Goal: Information Seeking & Learning: Find specific fact

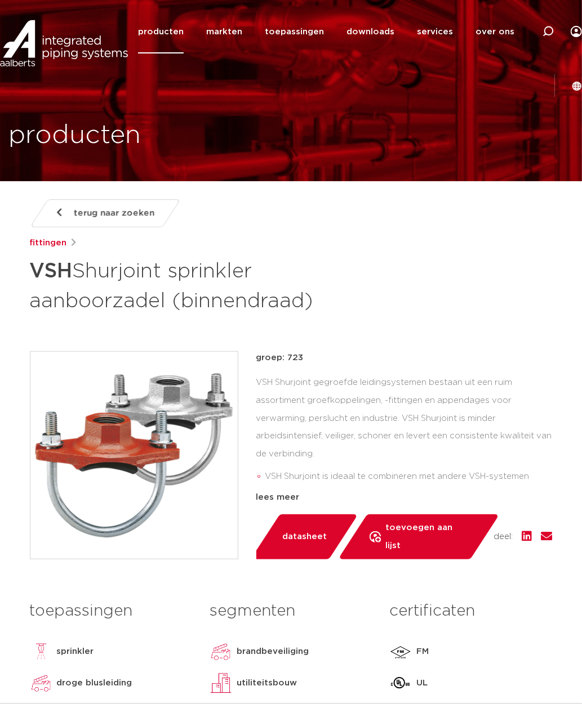
click at [173, 35] on link "producten" at bounding box center [161, 31] width 46 height 43
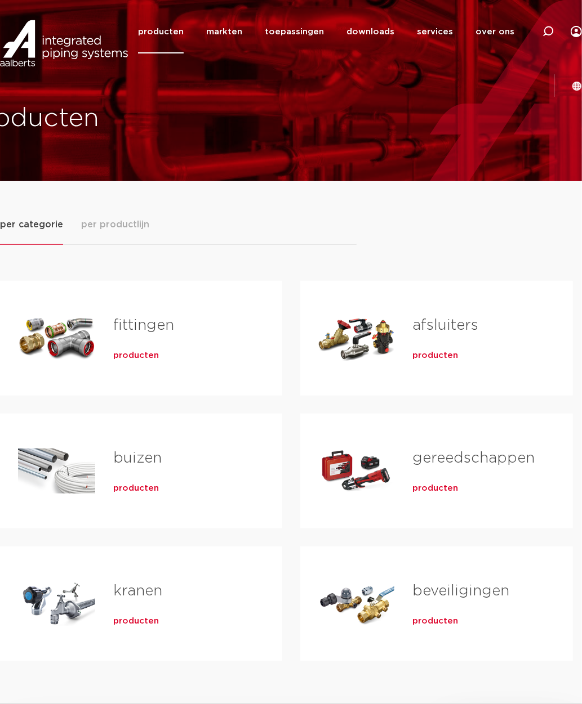
click at [126, 229] on span "per productlijn" at bounding box center [115, 225] width 68 height 14
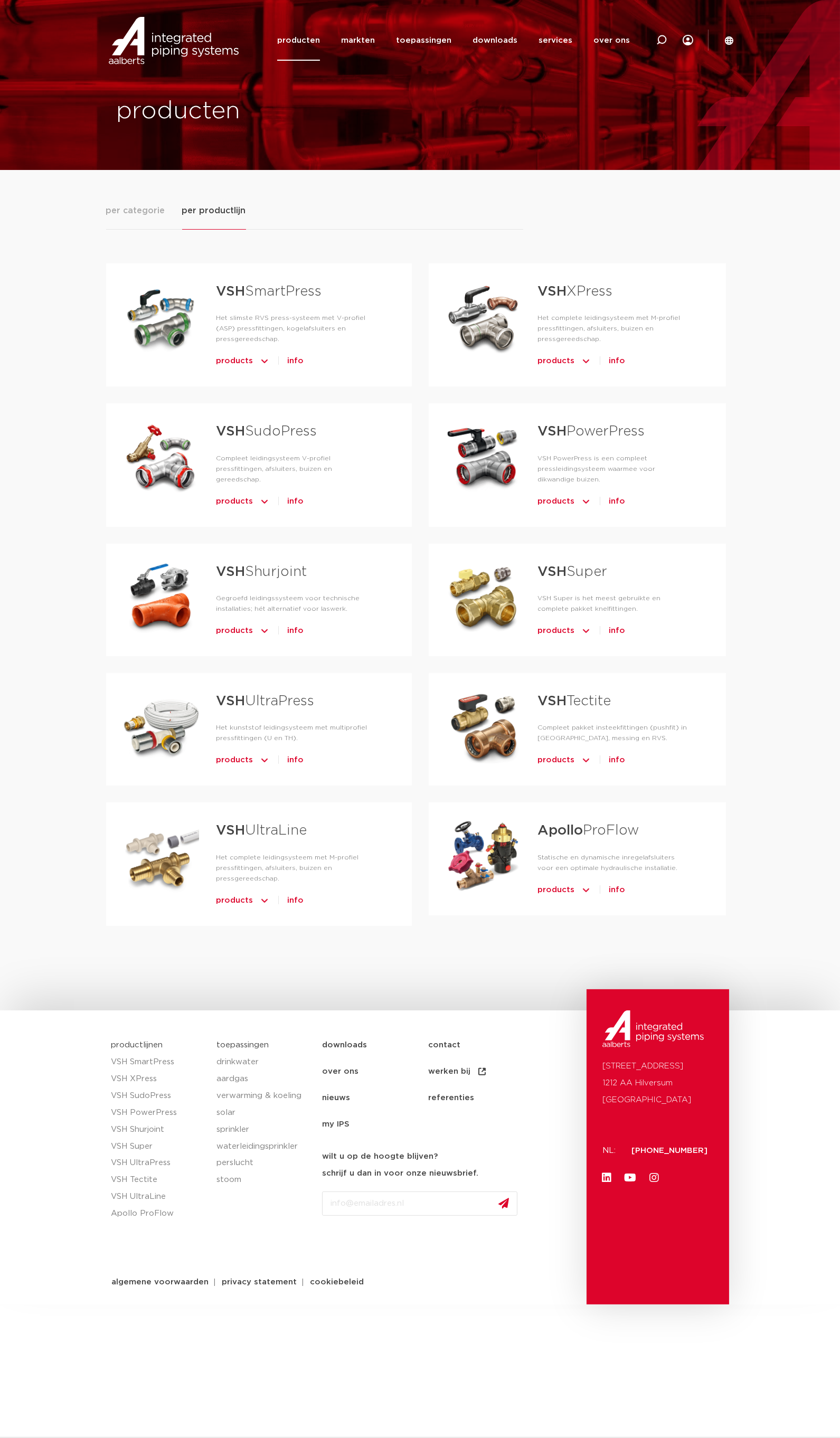
click at [252, 493] on span "products" at bounding box center [242, 502] width 53 height 17
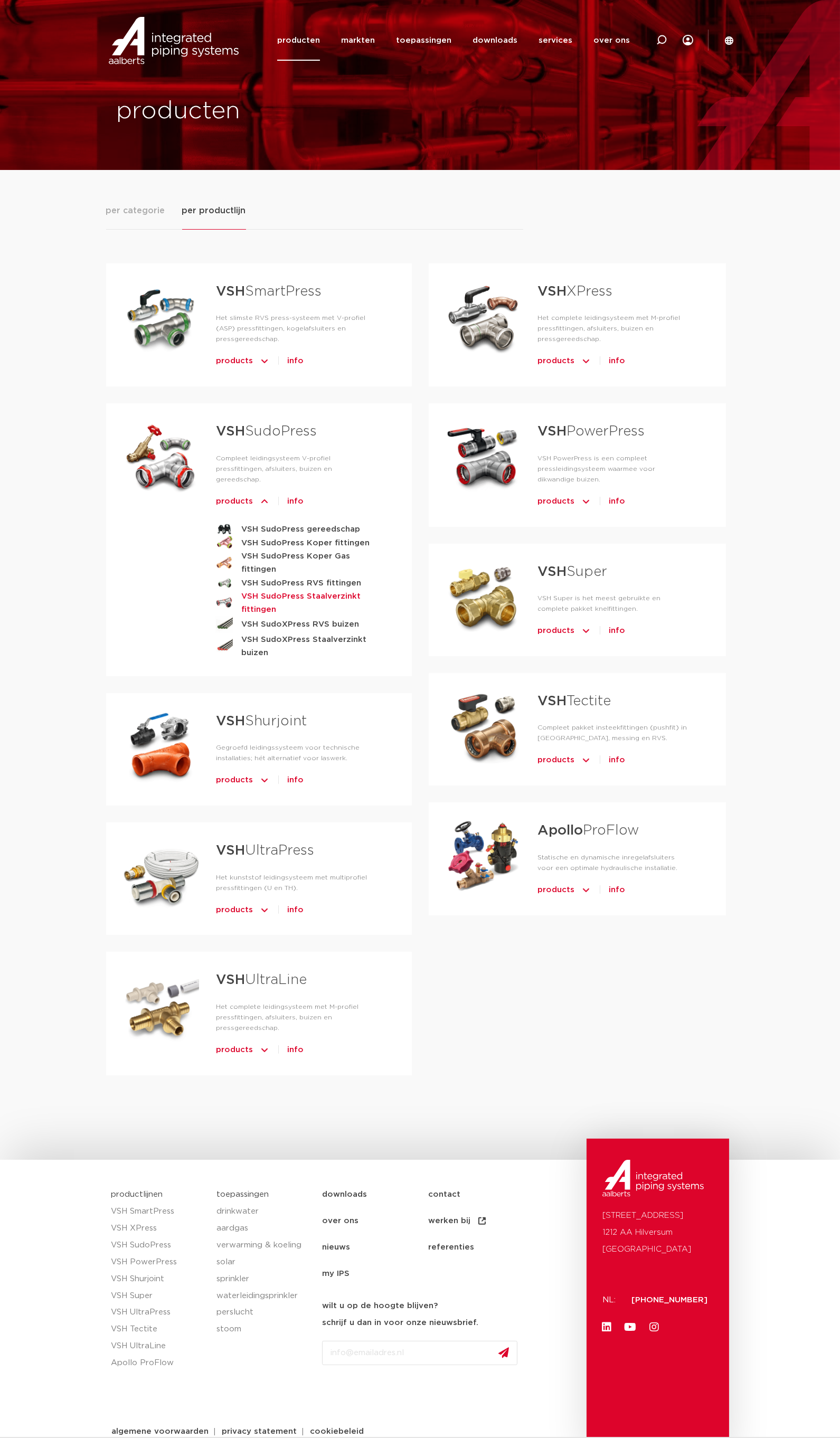
click at [291, 590] on strong "VSH SudoPress Staalverzinkt fittingen" at bounding box center [309, 603] width 137 height 26
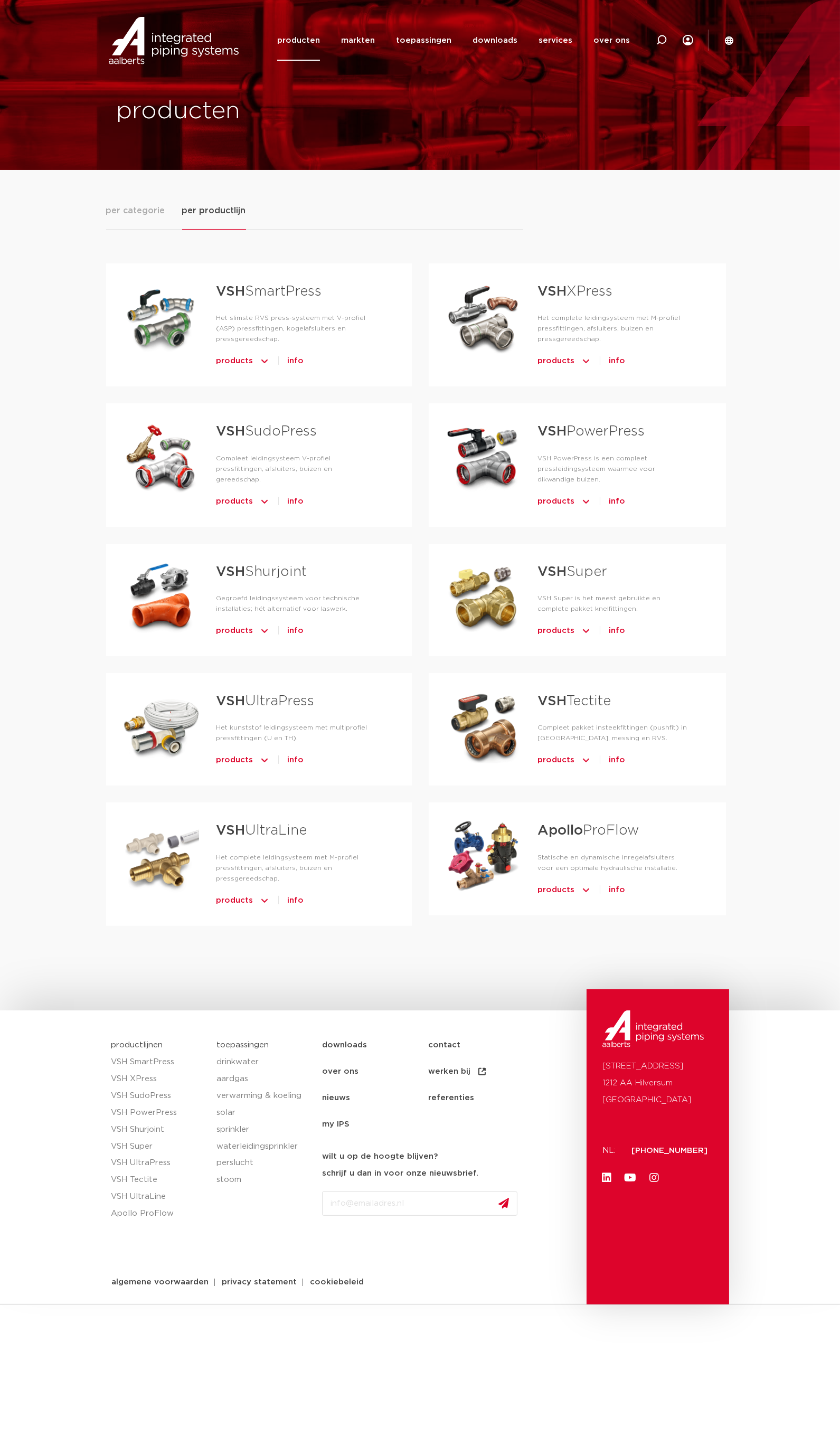
click at [586, 361] on img "Tabs. Open items met enter of spatie, sluit af met escape en navigeer met de pi…" at bounding box center [585, 361] width 10 height 17
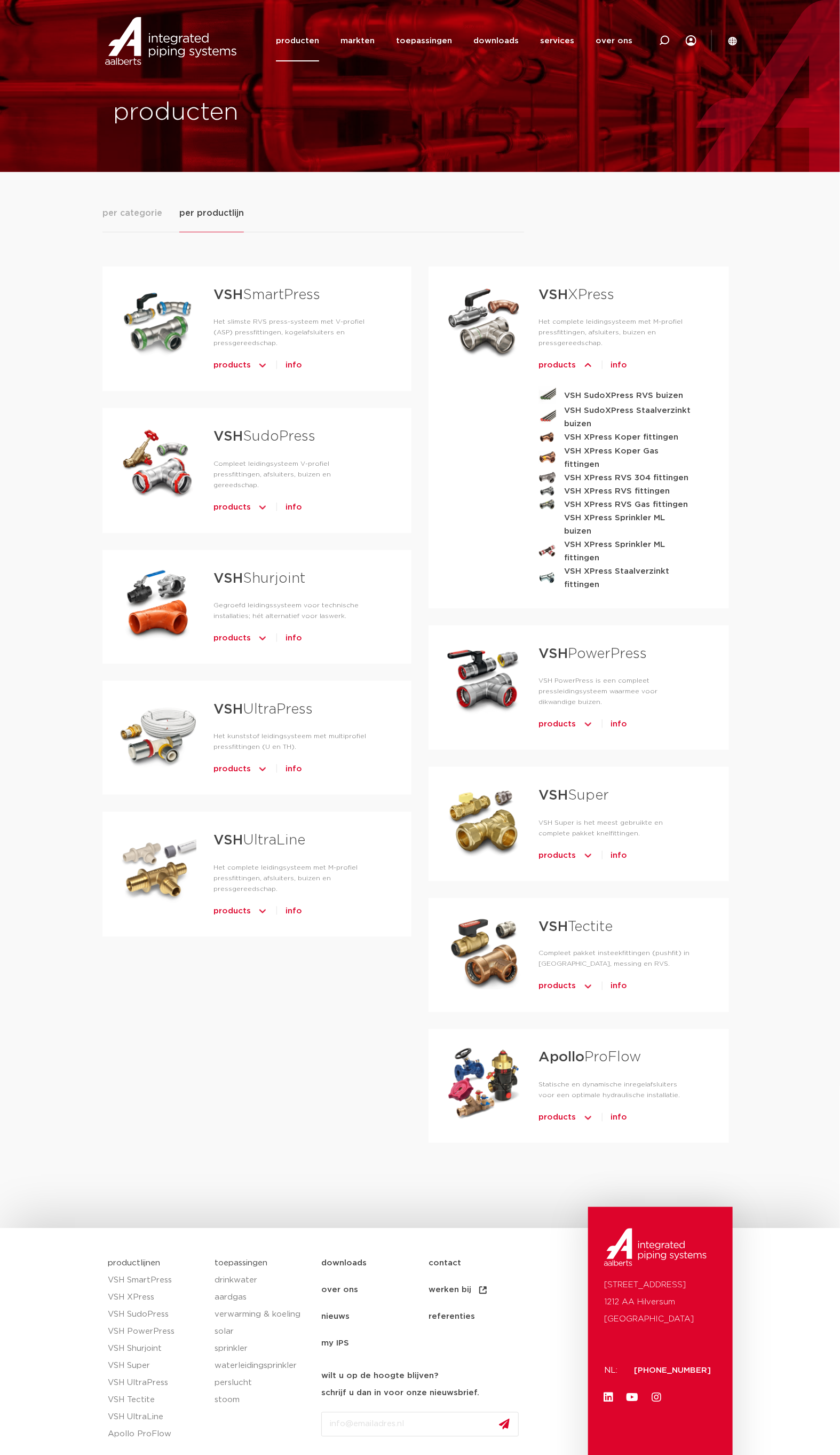
click at [230, 1033] on div "VSH SmartPress Het slimste RVS press-systeem met V-profiel (ASP) pressfittingen…" at bounding box center [420, 713] width 635 height 893
click at [264, 499] on img "Tabs. Open items met enter of spatie, sluit af met escape en navigeer met de pi…" at bounding box center [262, 507] width 10 height 17
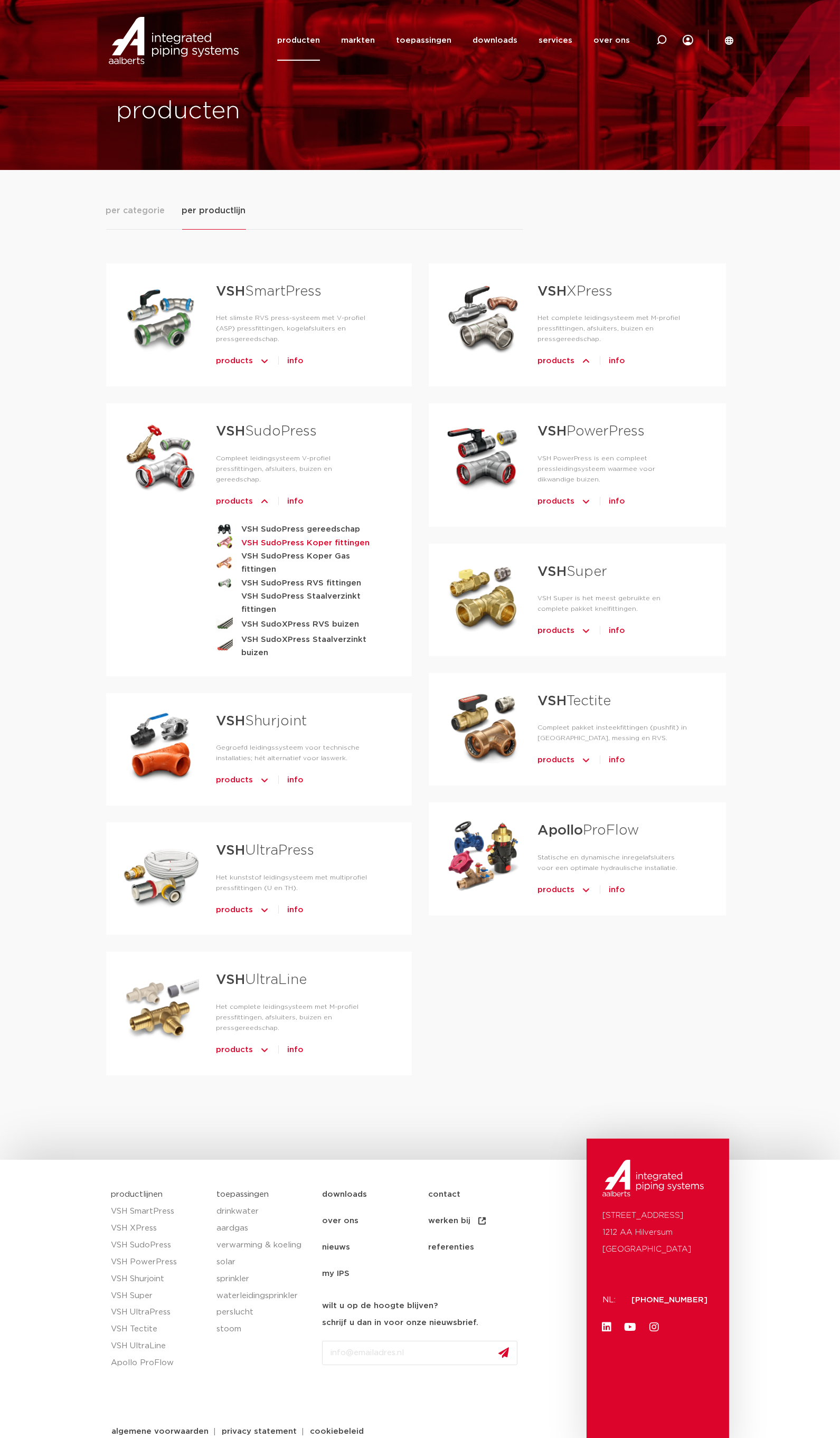
click at [303, 536] on strong "VSH SudoPress Koper fittingen" at bounding box center [305, 543] width 128 height 13
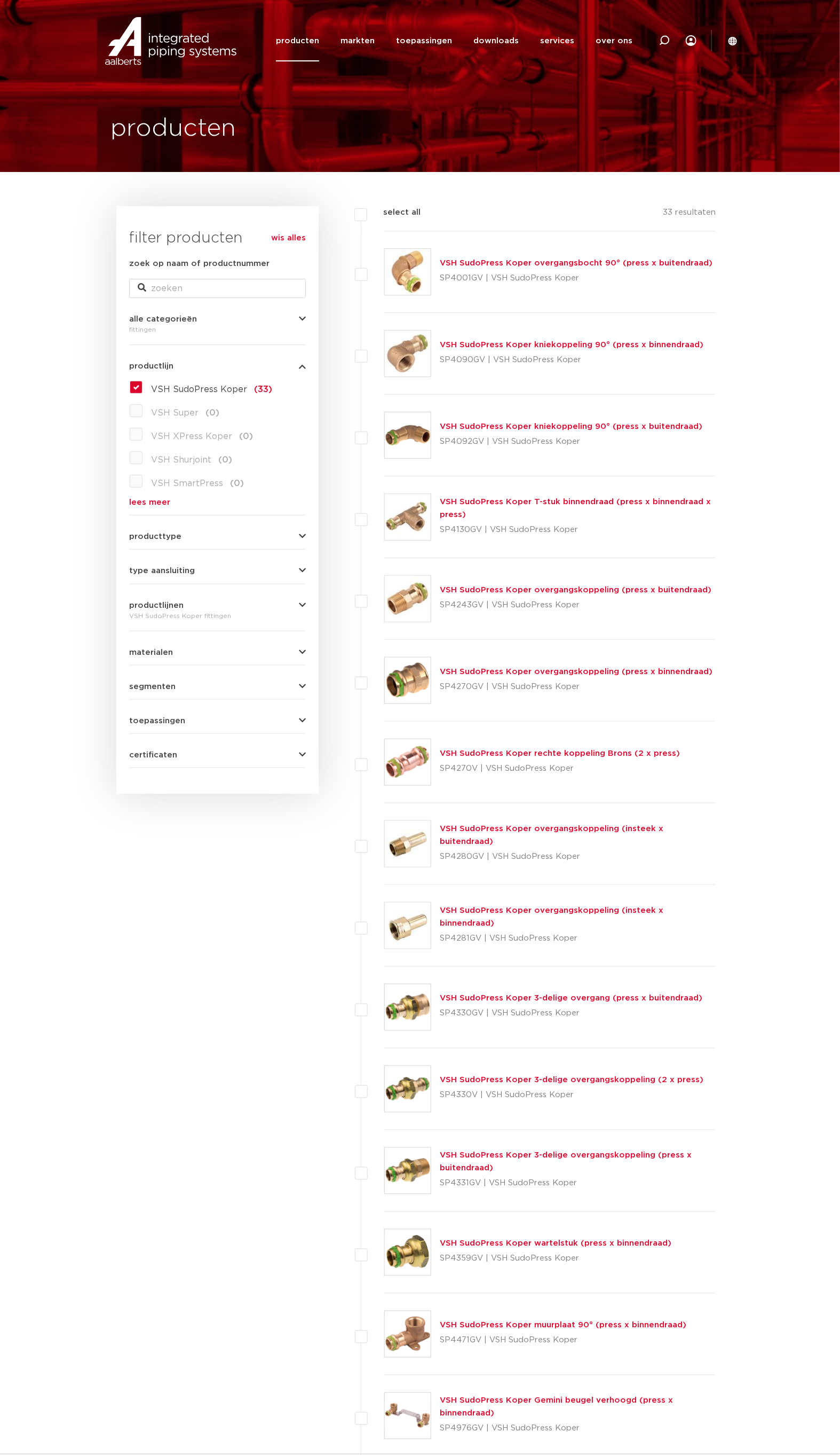
click at [566, 259] on link "VSH SudoPress Koper overgangsbocht 90° (press x buitendraad)" at bounding box center [576, 263] width 273 height 8
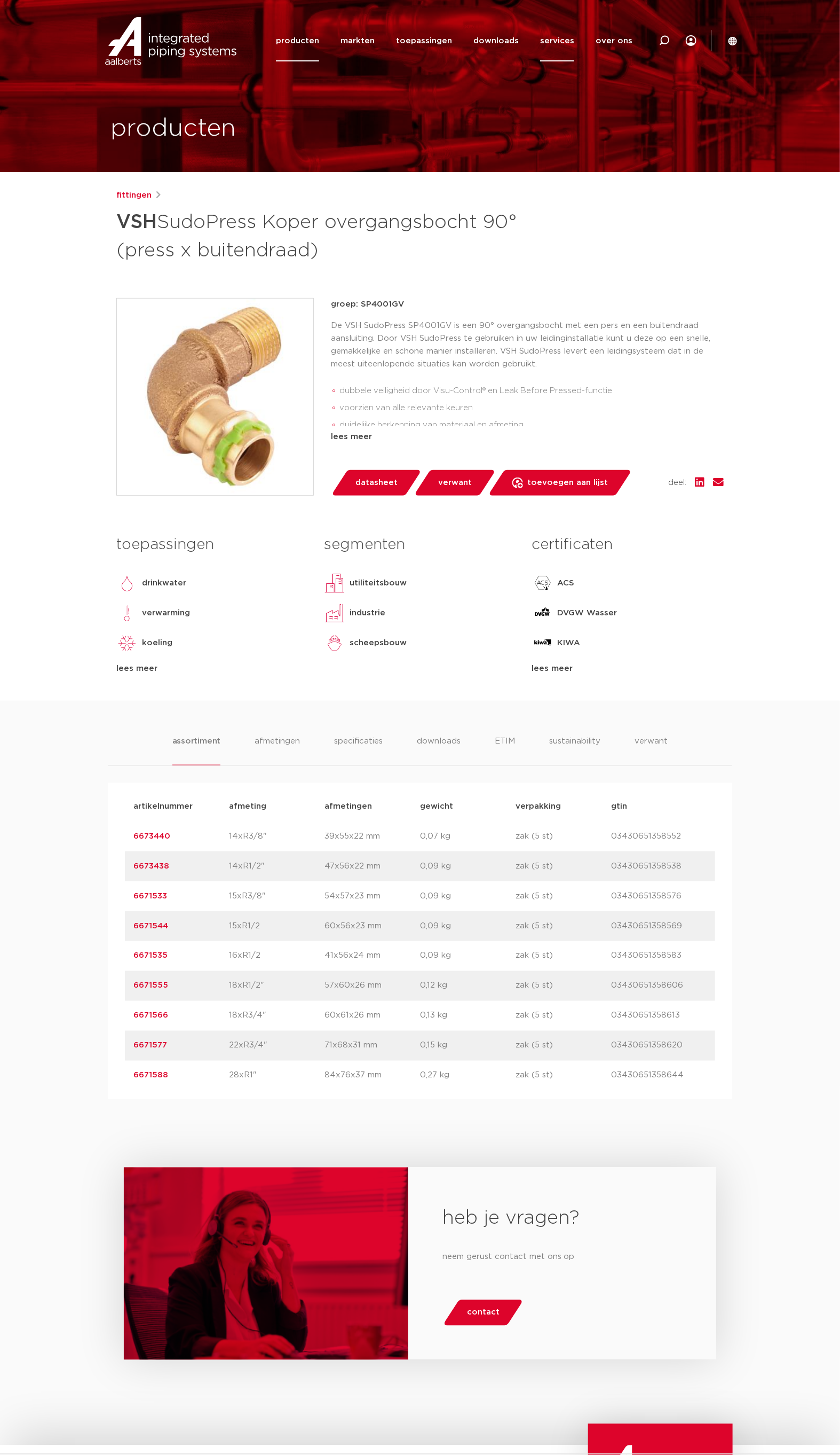
click at [561, 41] on link "services" at bounding box center [557, 40] width 34 height 41
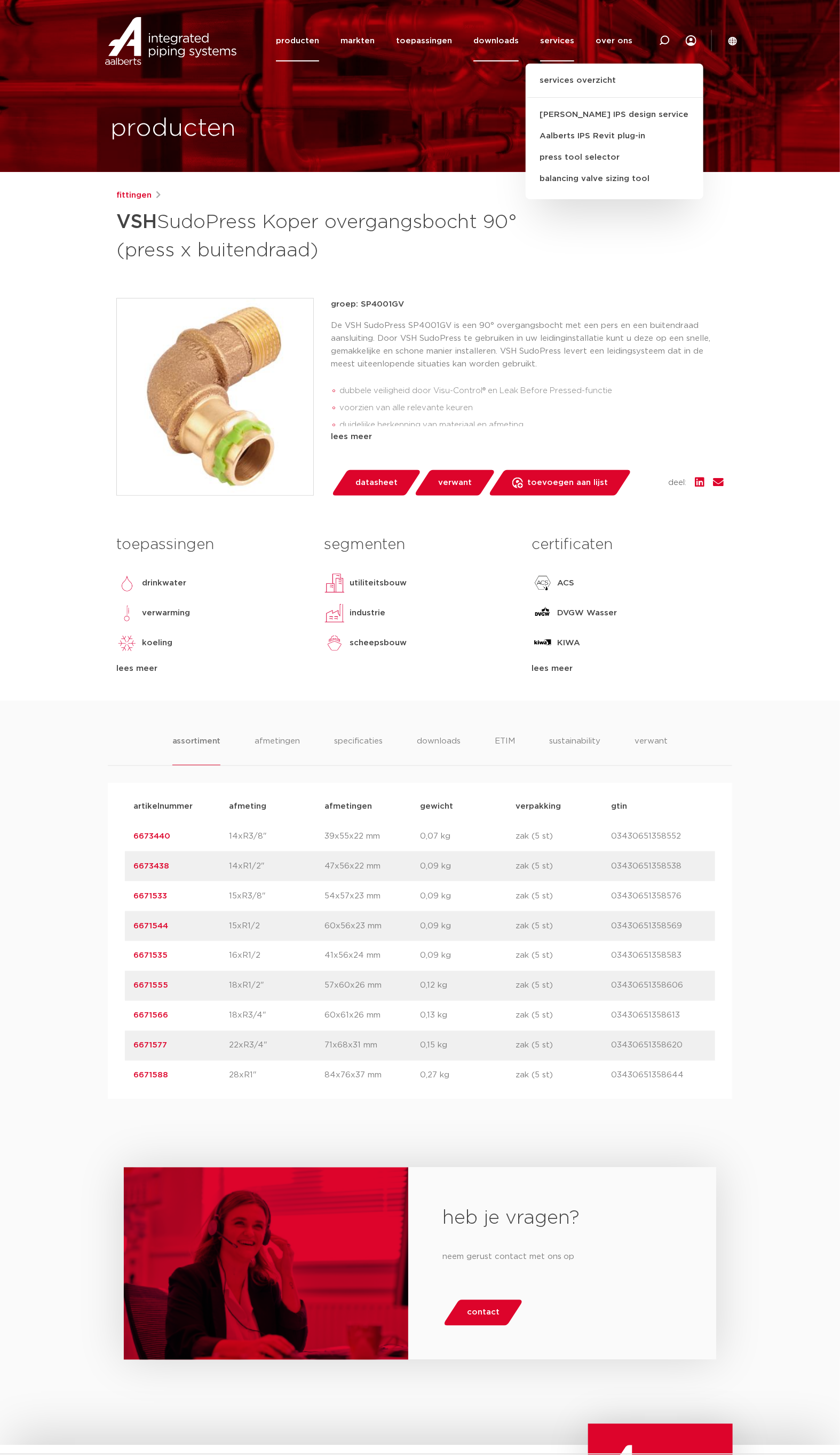
click at [498, 40] on link "downloads" at bounding box center [496, 40] width 46 height 41
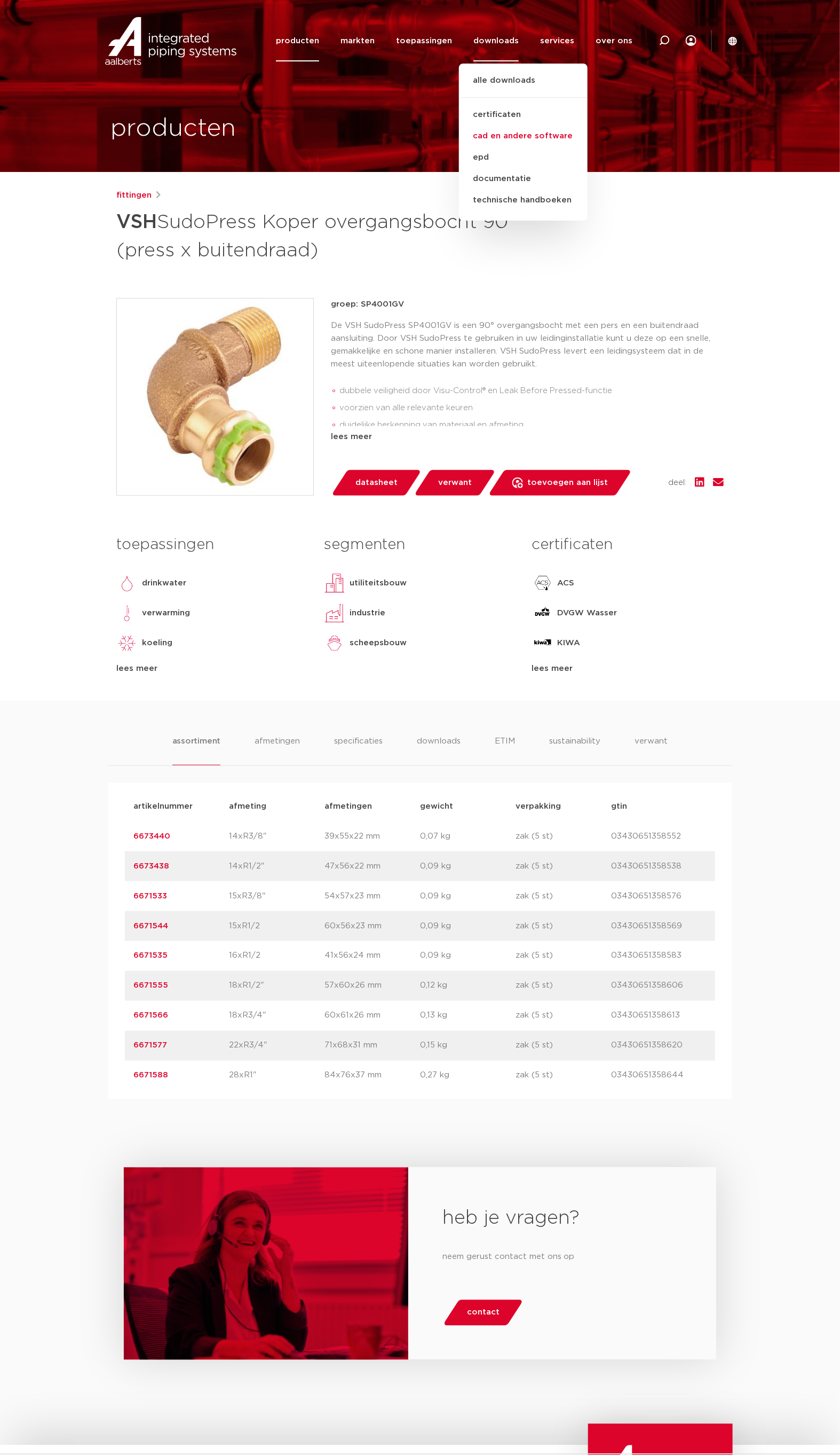
click at [514, 135] on link "cad en andere software" at bounding box center [523, 136] width 129 height 22
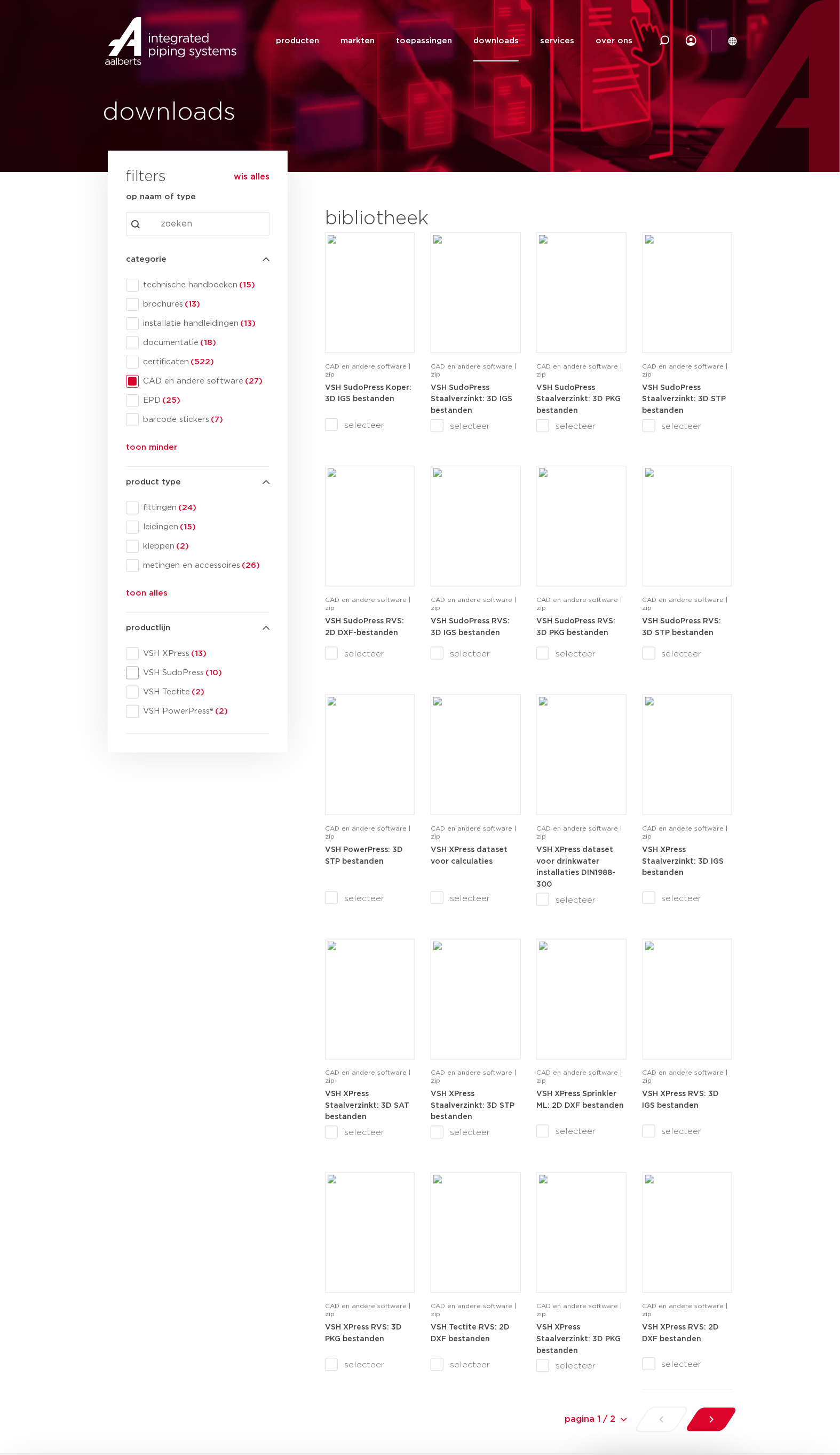
click at [135, 672] on span at bounding box center [133, 673] width 13 height 13
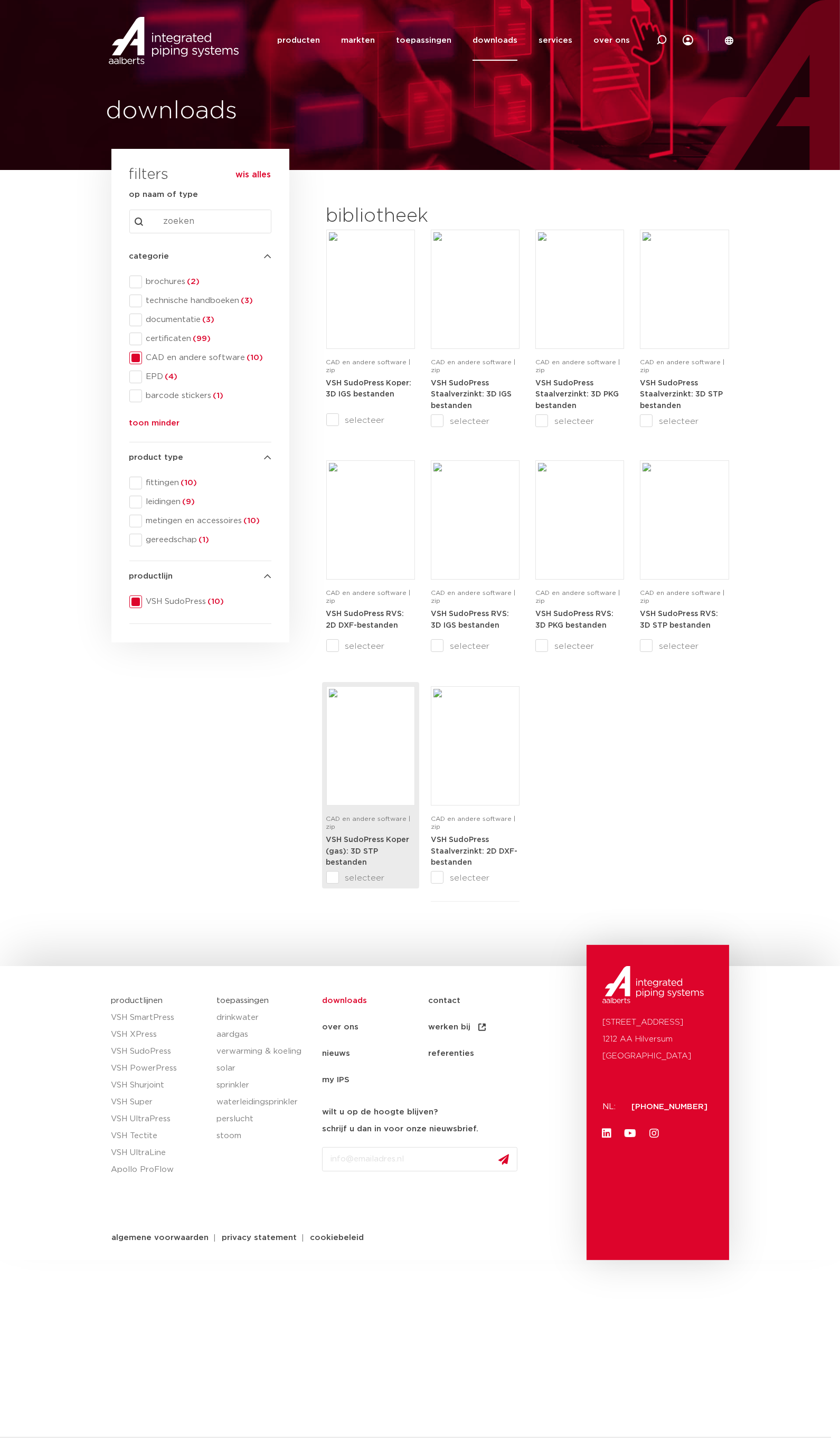
click at [378, 841] on strong "VSH SudoPress Koper (gas): 3D STP bestanden" at bounding box center [368, 851] width 83 height 30
click at [150, 794] on div "search downloads by name or type search Search content Clear filters filters wi…" at bounding box center [200, 547] width 188 height 754
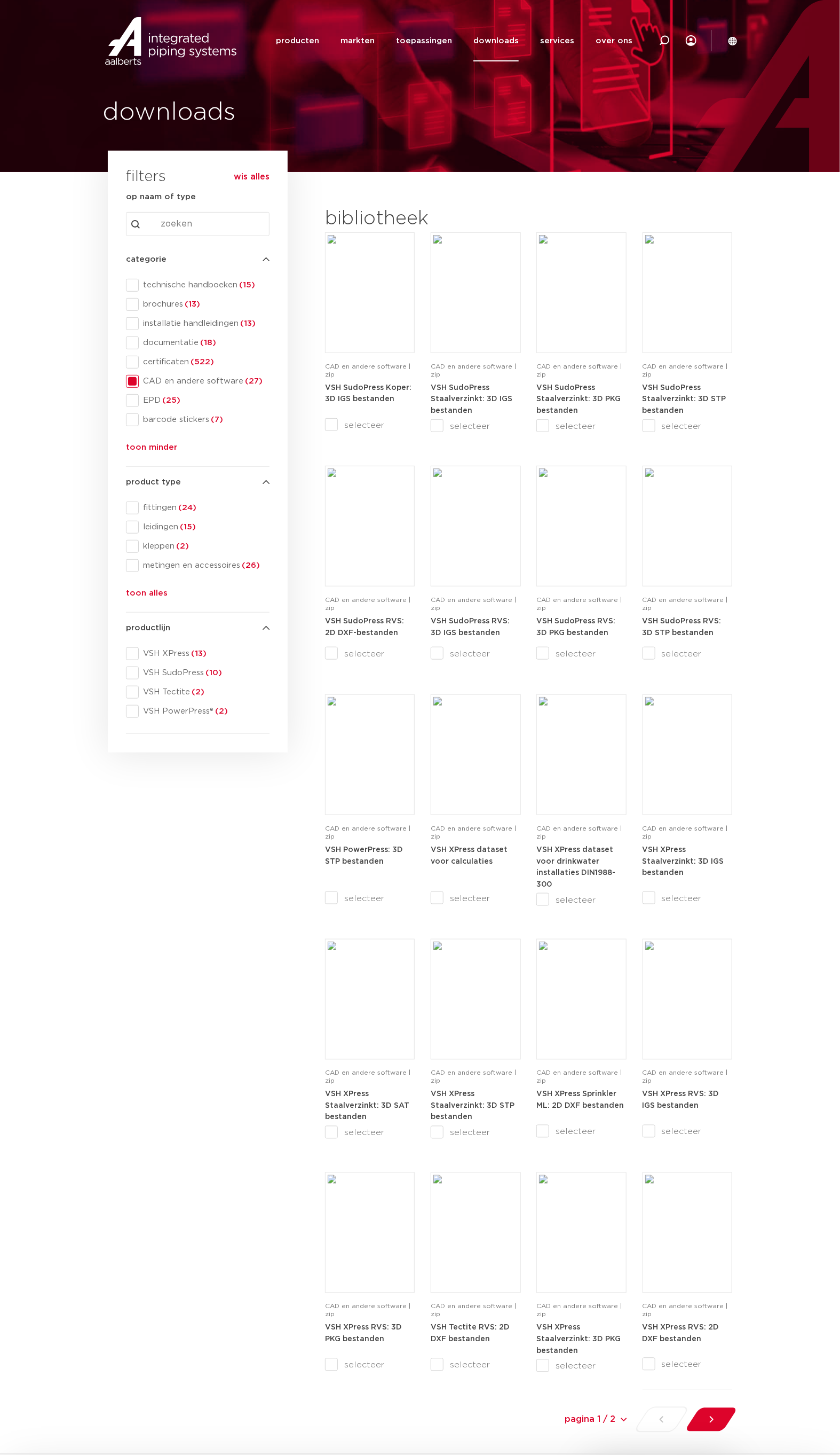
click at [219, 905] on div "search downloads by name or type search Search content Clear filters filters wi…" at bounding box center [197, 804] width 191 height 1266
click at [132, 691] on span at bounding box center [133, 692] width 13 height 13
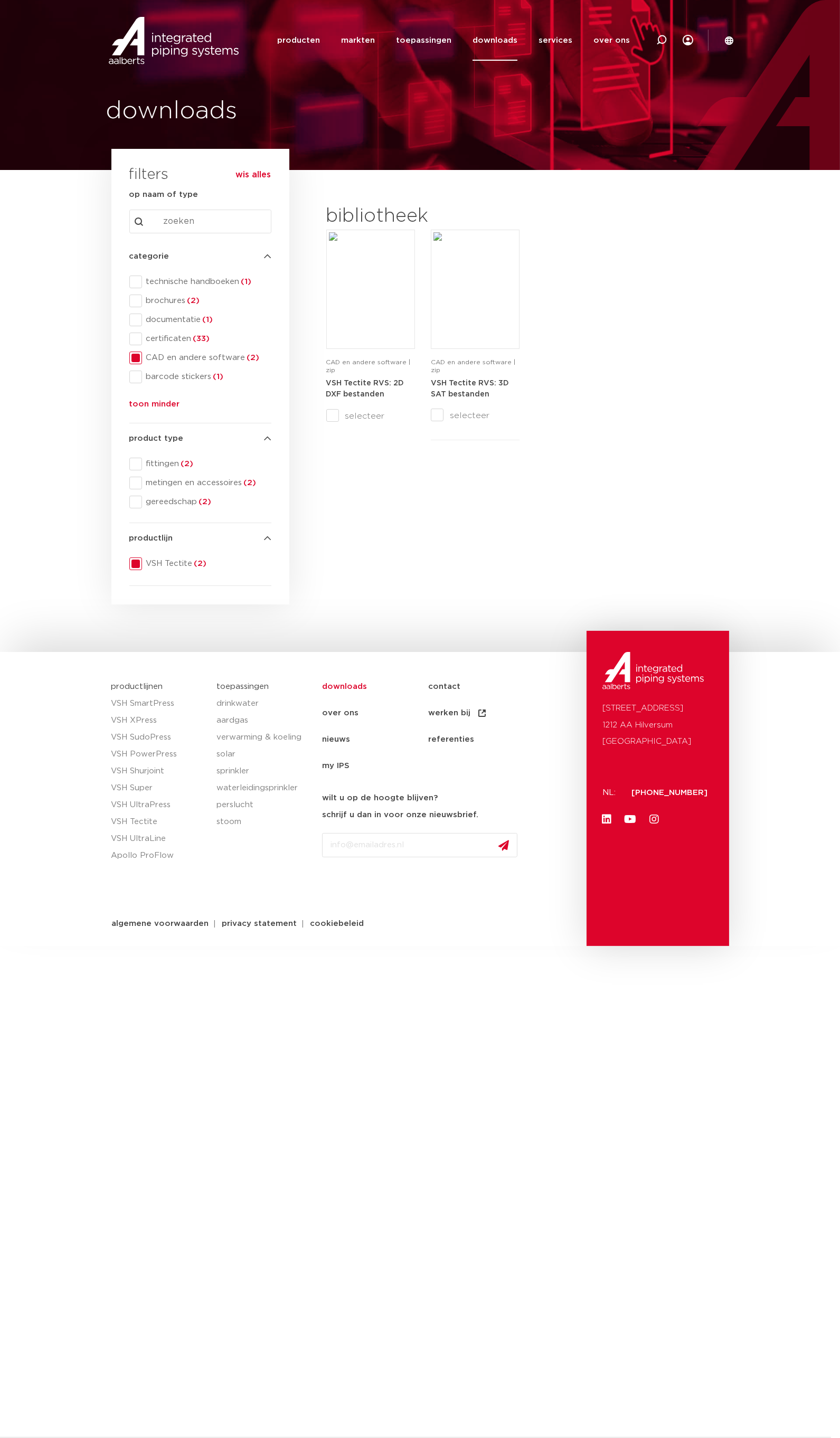
click at [430, 556] on div "bibliotheek CAD en andere software | zip VSH Tectite RVS: 2D DXF bestanden sele…" at bounding box center [527, 404] width 413 height 412
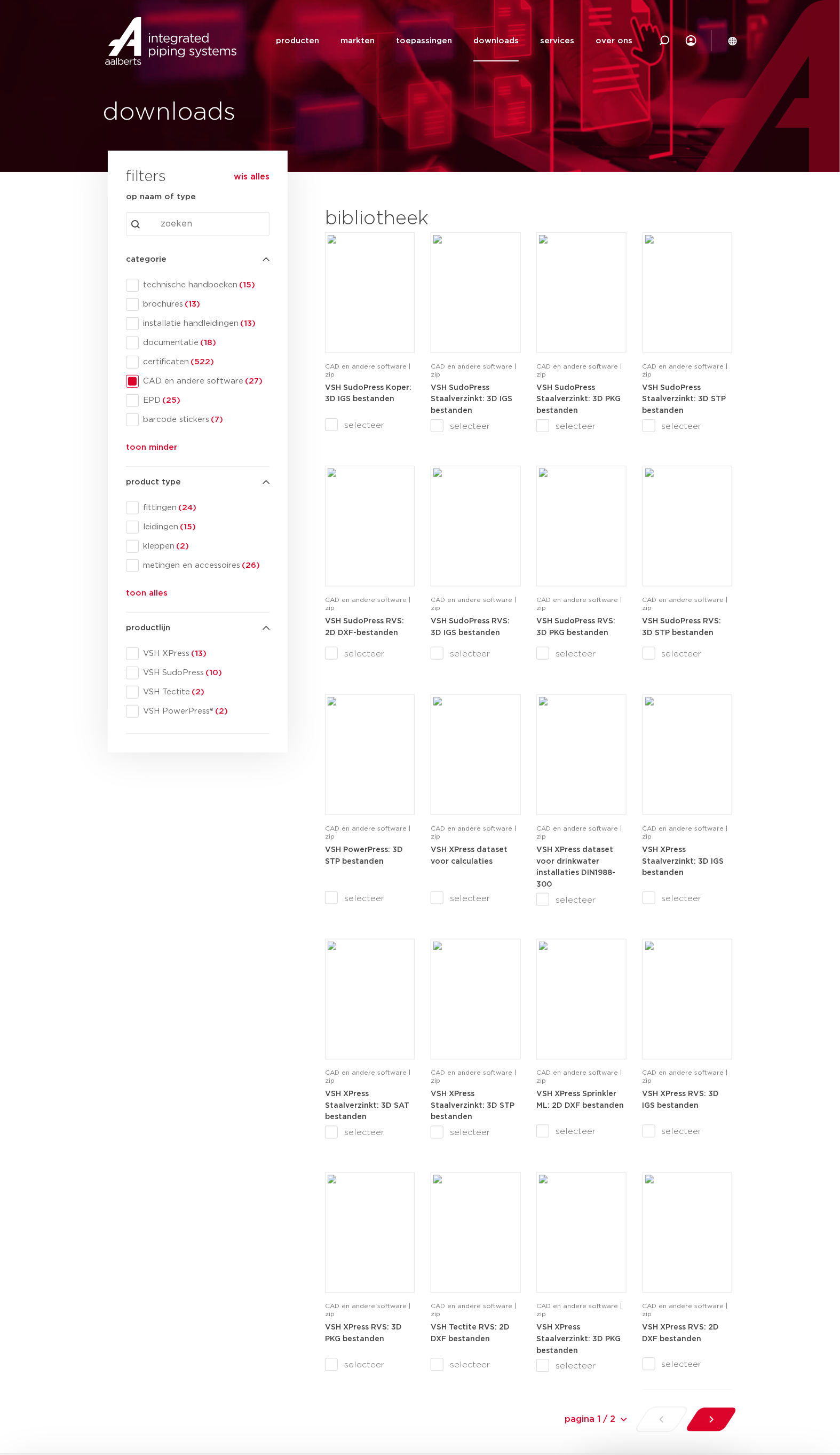
click at [247, 980] on div "search downloads by name or type search Search content Clear filters filters wi…" at bounding box center [197, 804] width 191 height 1266
click at [133, 712] on span at bounding box center [133, 711] width 13 height 13
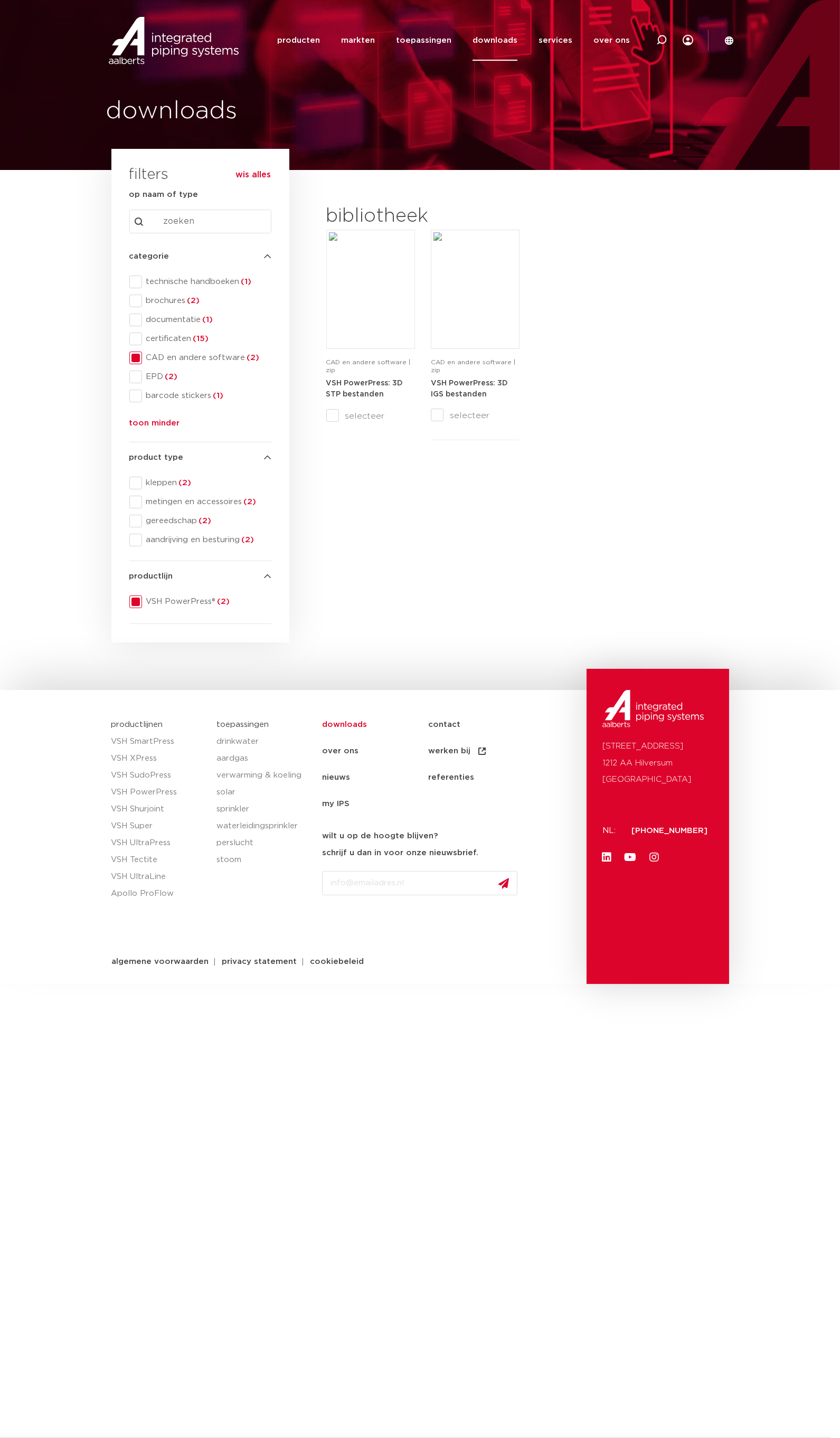
click at [138, 602] on span at bounding box center [136, 602] width 13 height 13
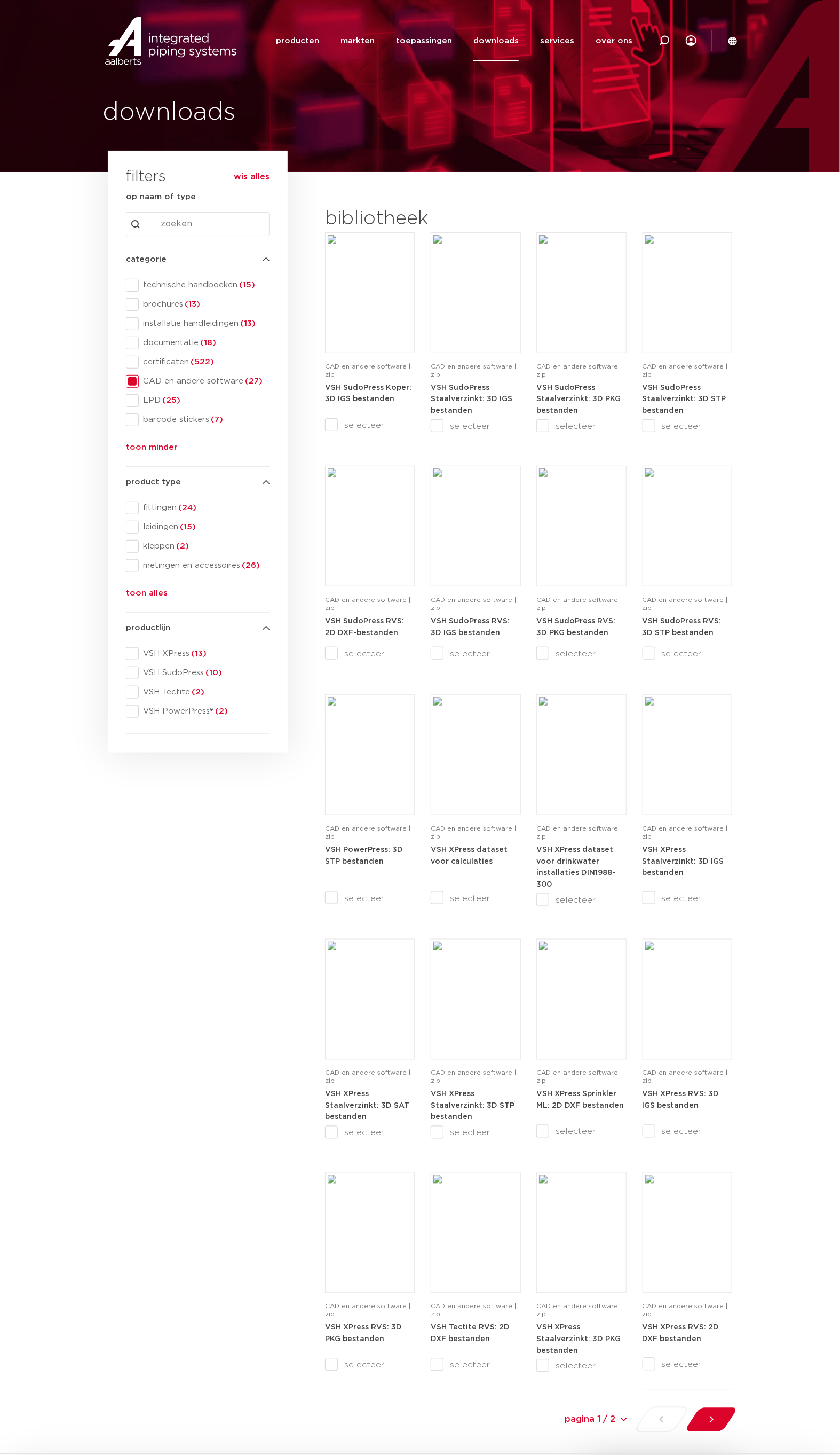
click at [163, 872] on div "search downloads by name or type search Search content Clear filters filters wi…" at bounding box center [197, 804] width 191 height 1266
click at [766, 467] on section "search downloads by name or type search Search content Clear filters filters wi…" at bounding box center [420, 804] width 840 height 1266
click at [310, 38] on link "producten" at bounding box center [298, 40] width 44 height 41
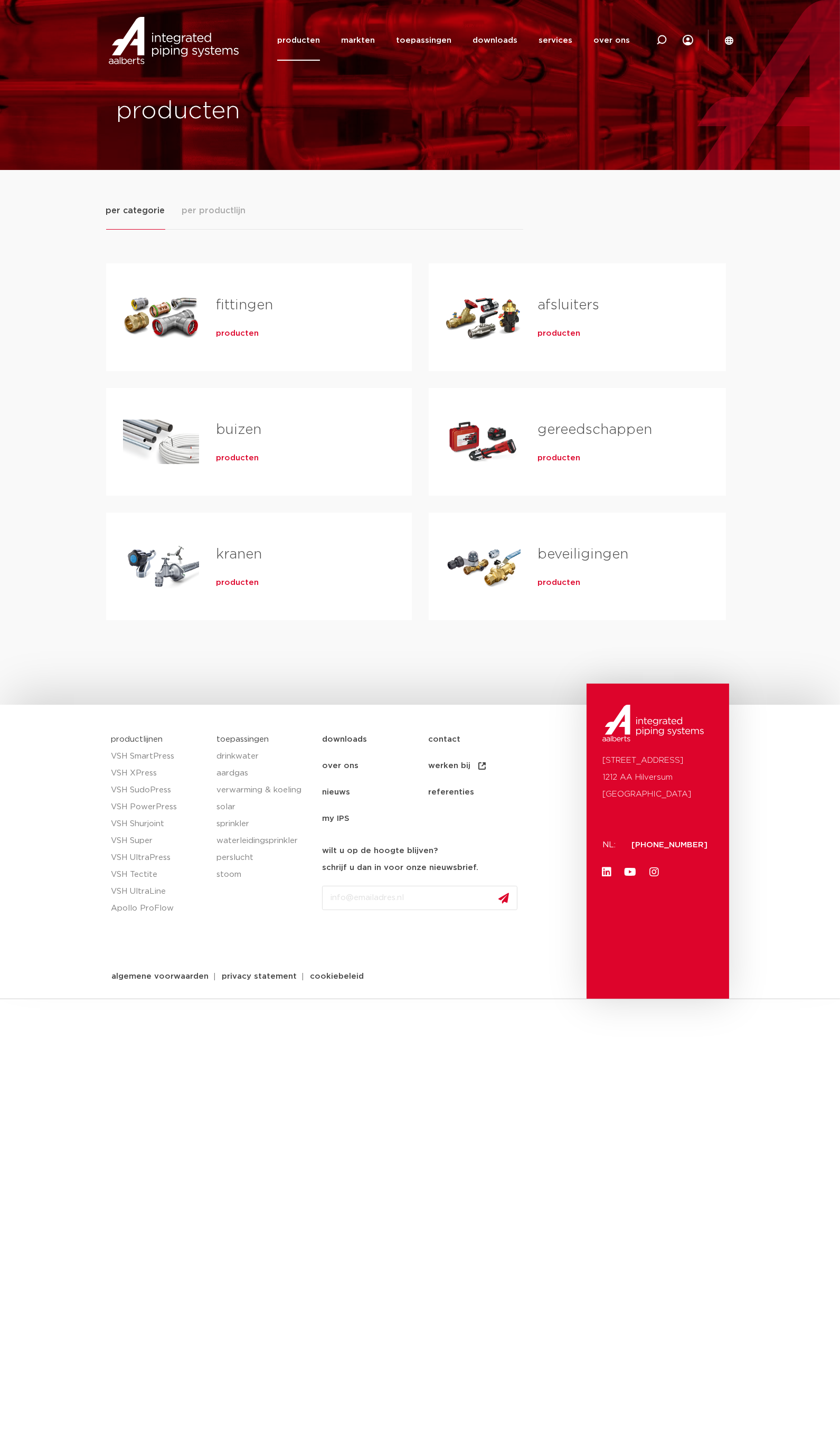
click at [215, 210] on span "per productlijn" at bounding box center [214, 211] width 64 height 13
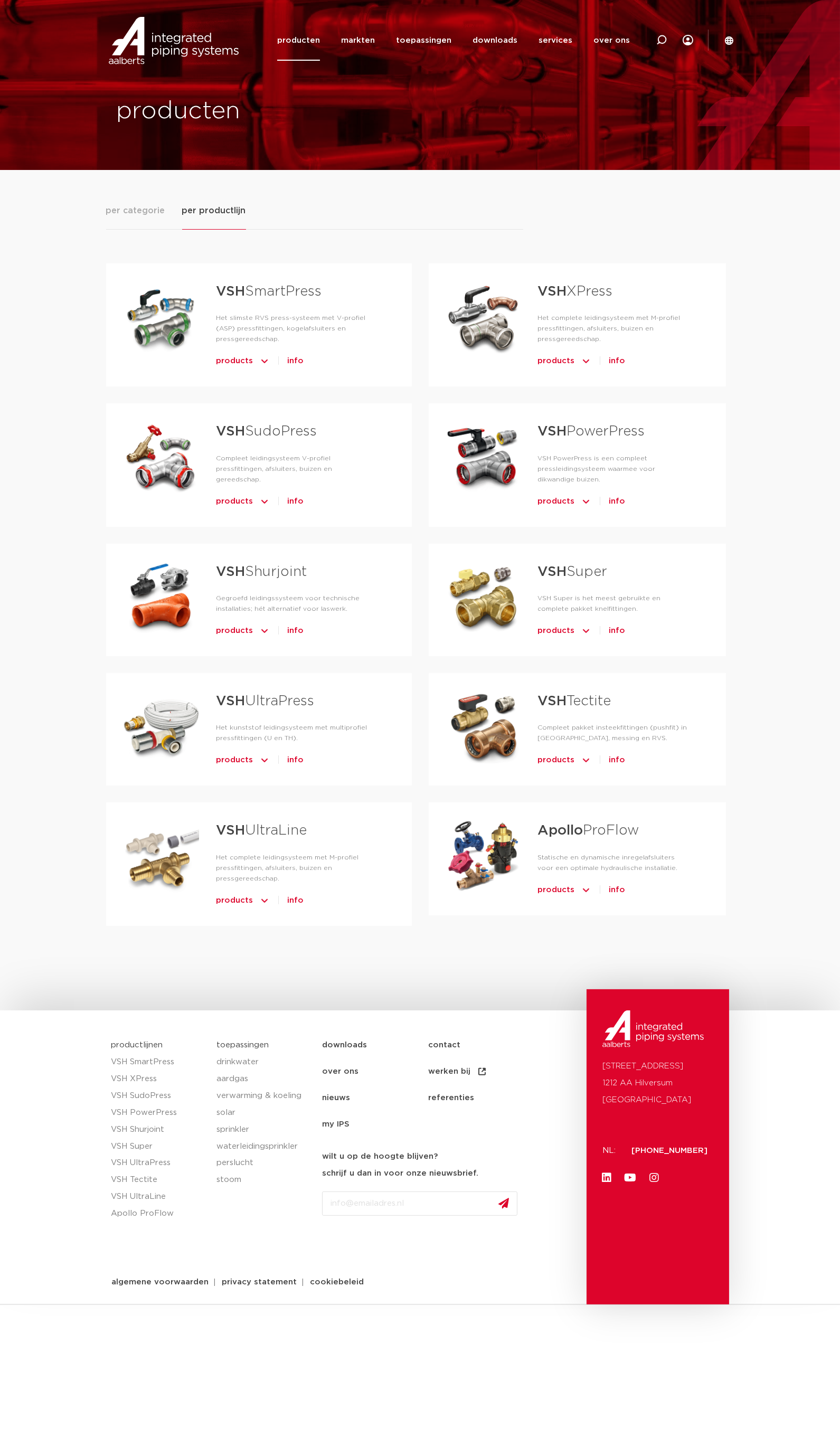
click at [559, 359] on span "products" at bounding box center [555, 361] width 37 height 17
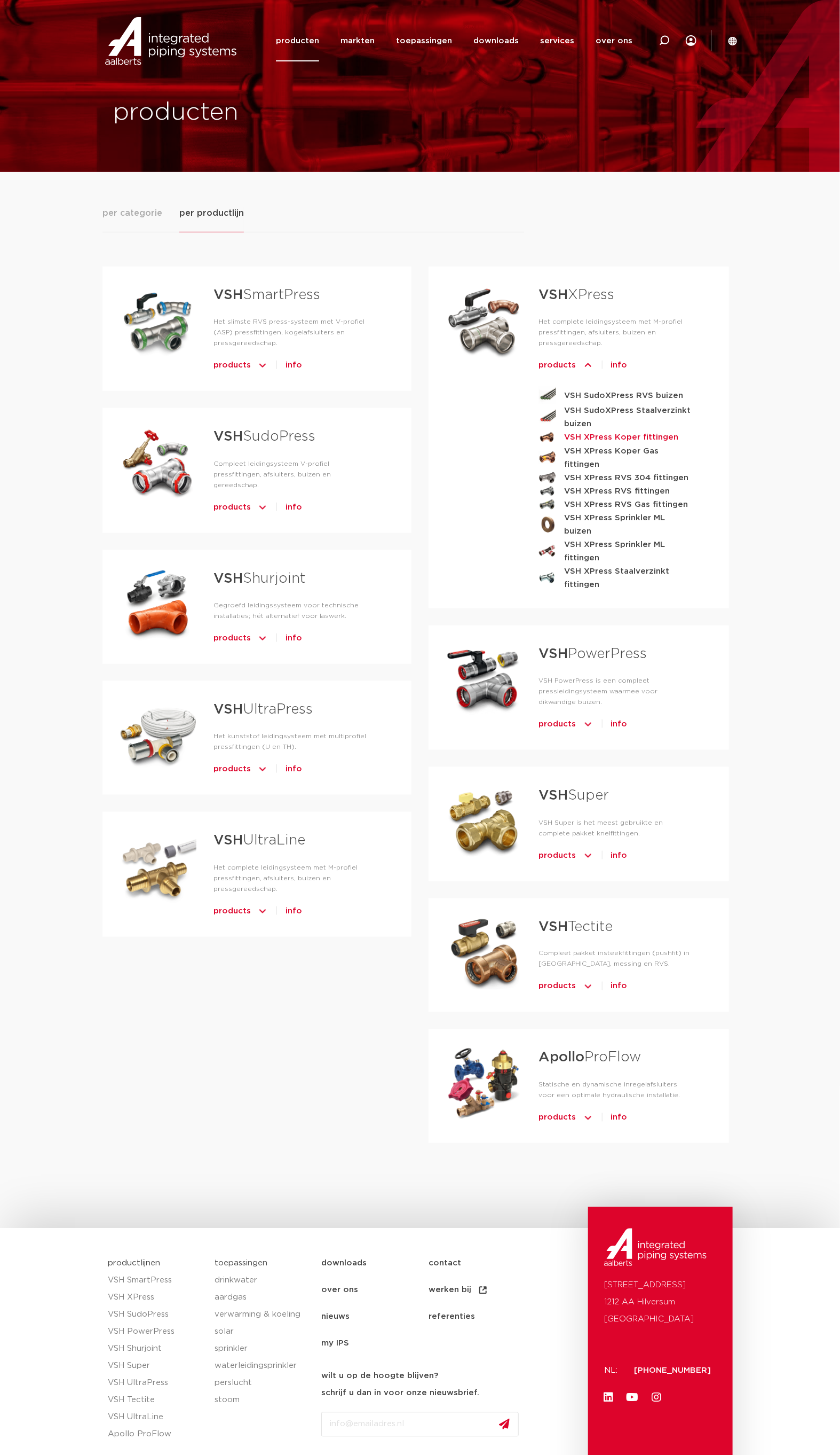
click at [623, 436] on strong "VSH XPress Koper fittingen" at bounding box center [622, 437] width 114 height 13
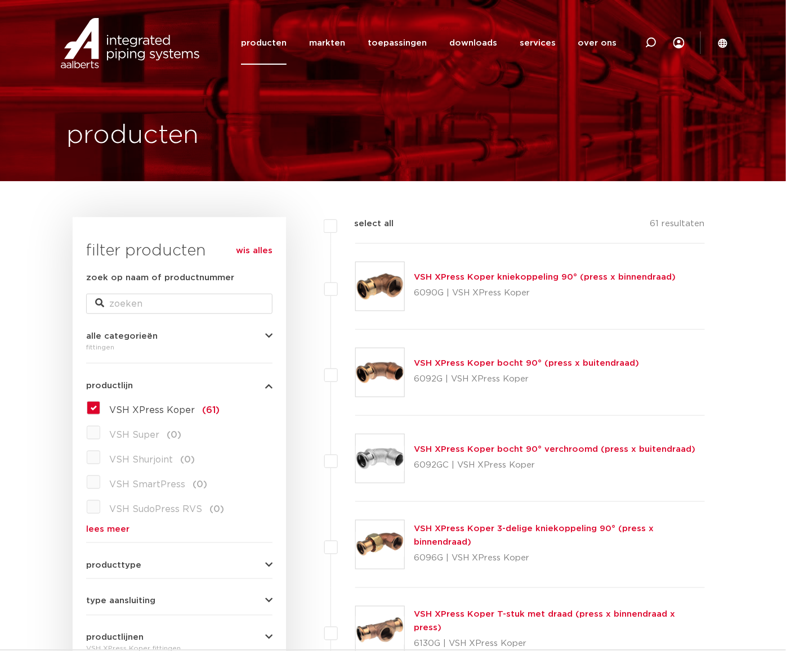
click at [253, 248] on link "wis alles" at bounding box center [254, 251] width 37 height 14
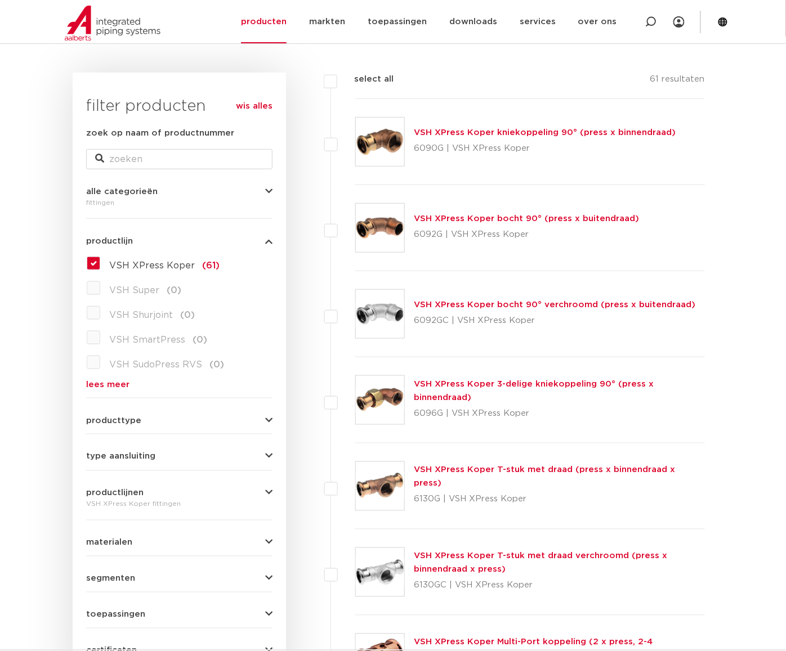
scroll to position [437, 0]
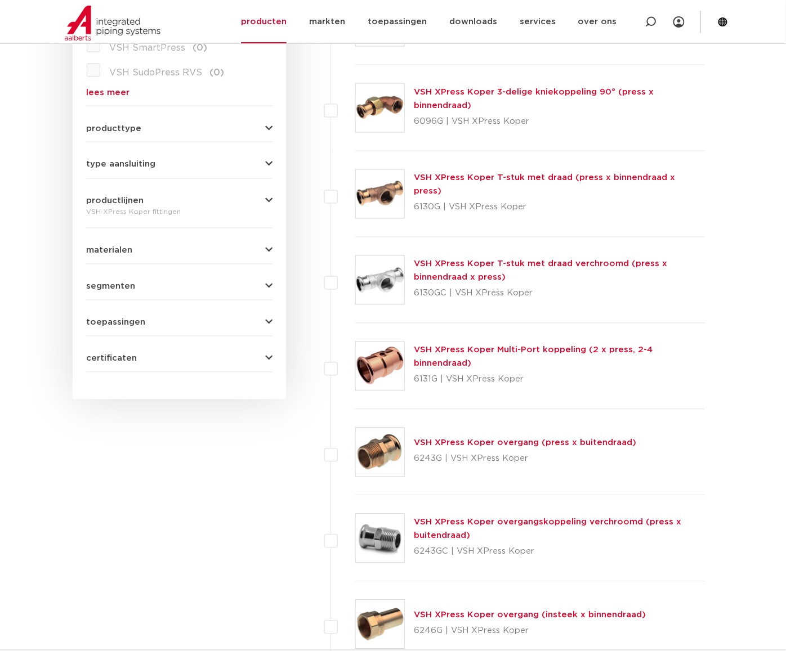
click at [505, 441] on link "VSH XPress Koper overgang (press x buitendraad)" at bounding box center [525, 443] width 222 height 8
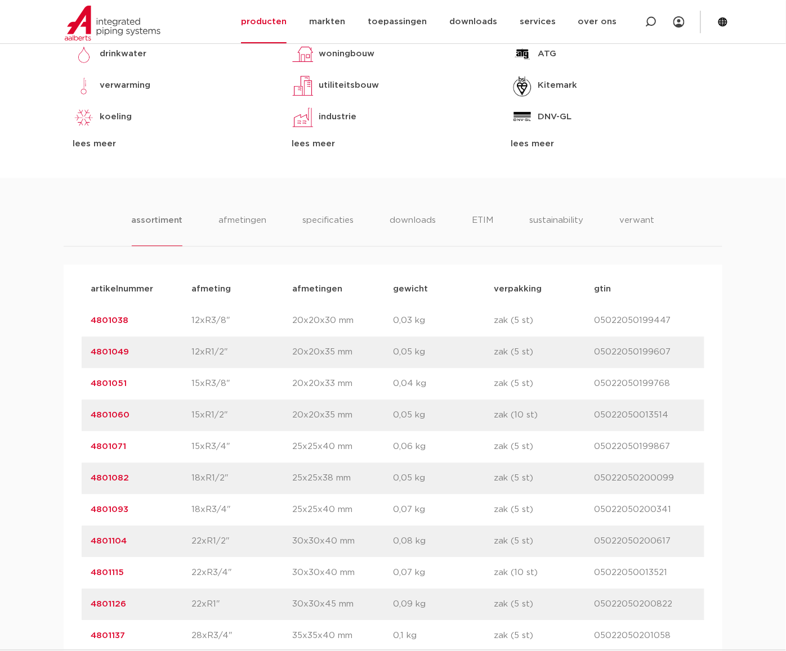
scroll to position [583, 0]
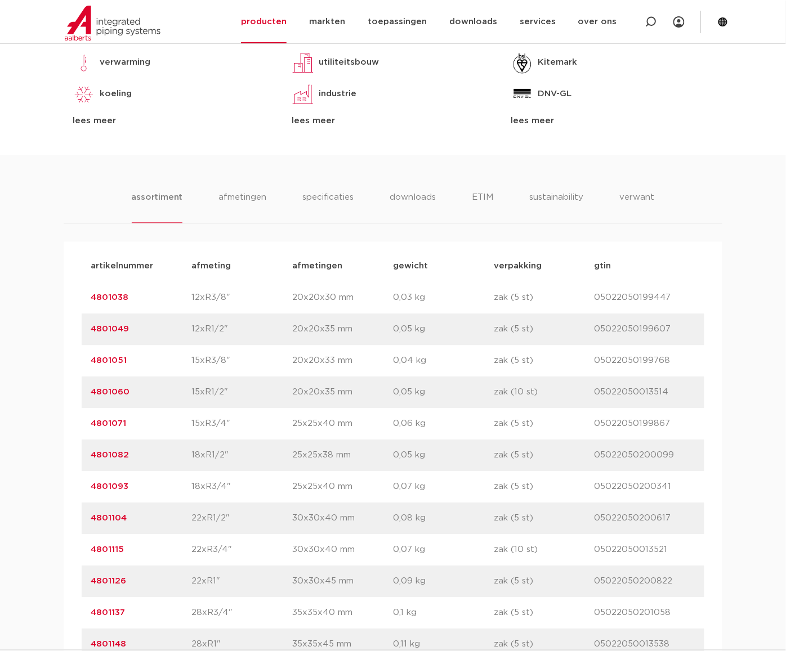
click at [109, 581] on link "4801126" at bounding box center [108, 582] width 35 height 8
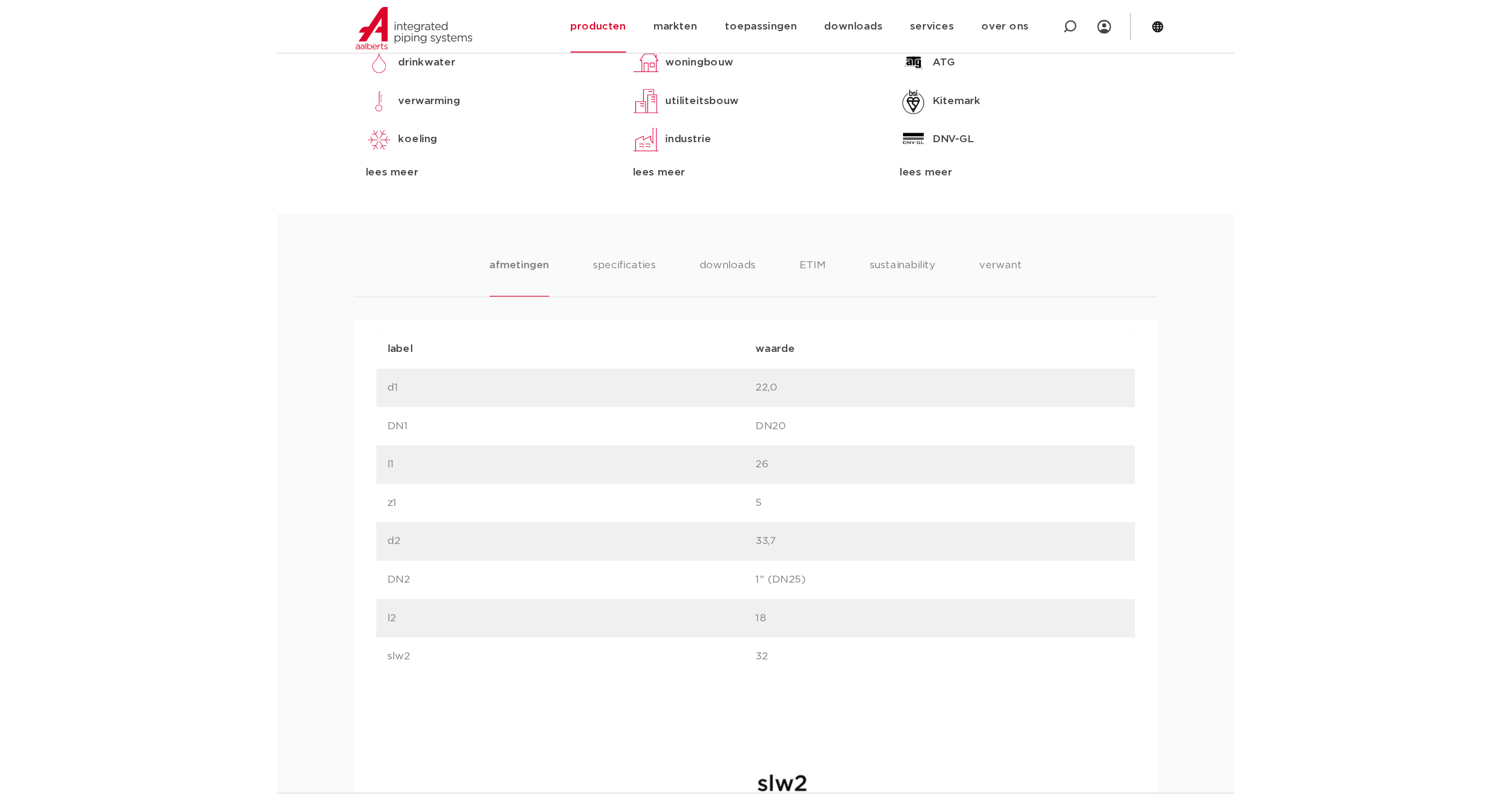
scroll to position [696, 0]
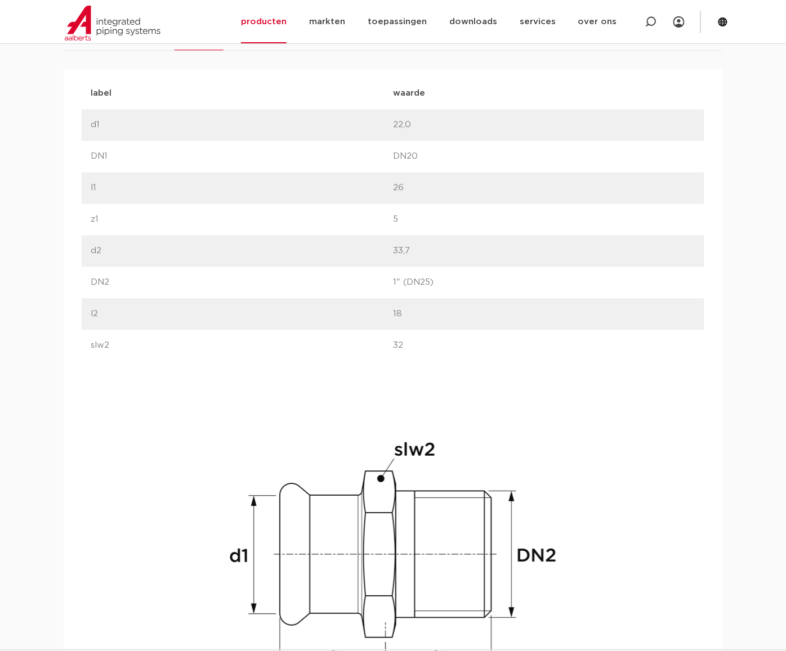
drag, startPoint x: 393, startPoint y: 346, endPoint x: 413, endPoint y: 346, distance: 19.7
click at [413, 346] on p "32" at bounding box center [544, 346] width 302 height 14
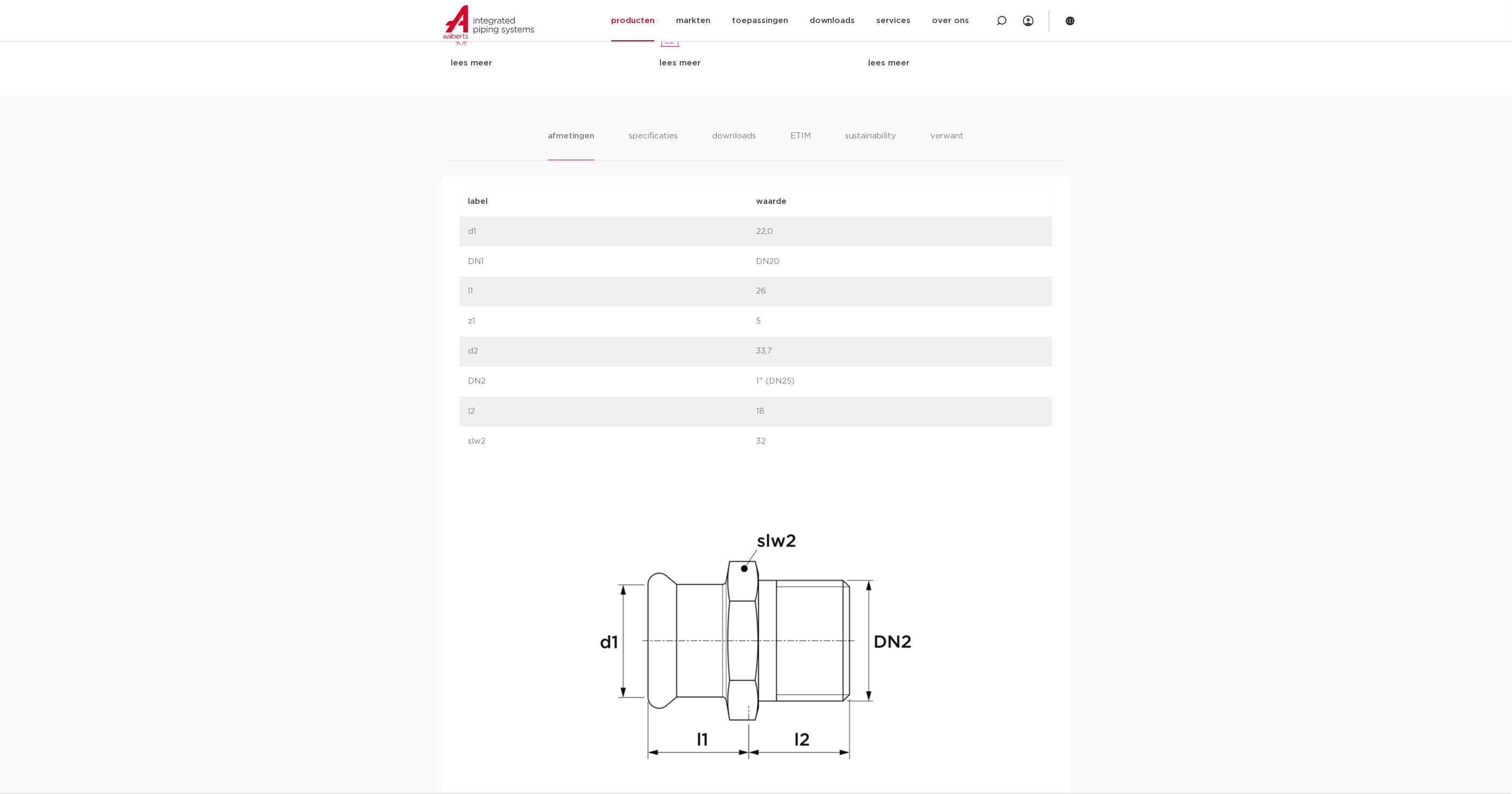
scroll to position [556, 0]
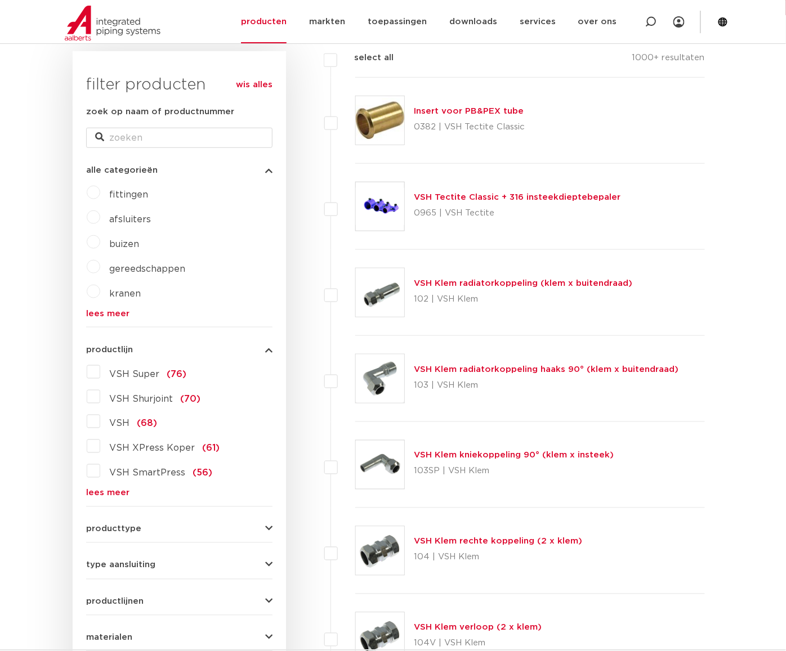
scroll to position [292, 0]
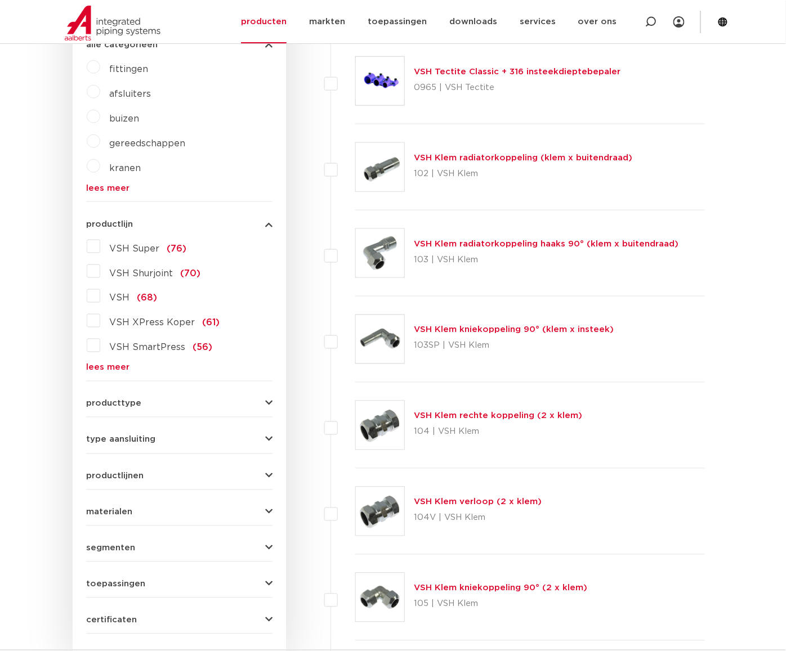
click at [103, 368] on link "lees meer" at bounding box center [179, 368] width 186 height 8
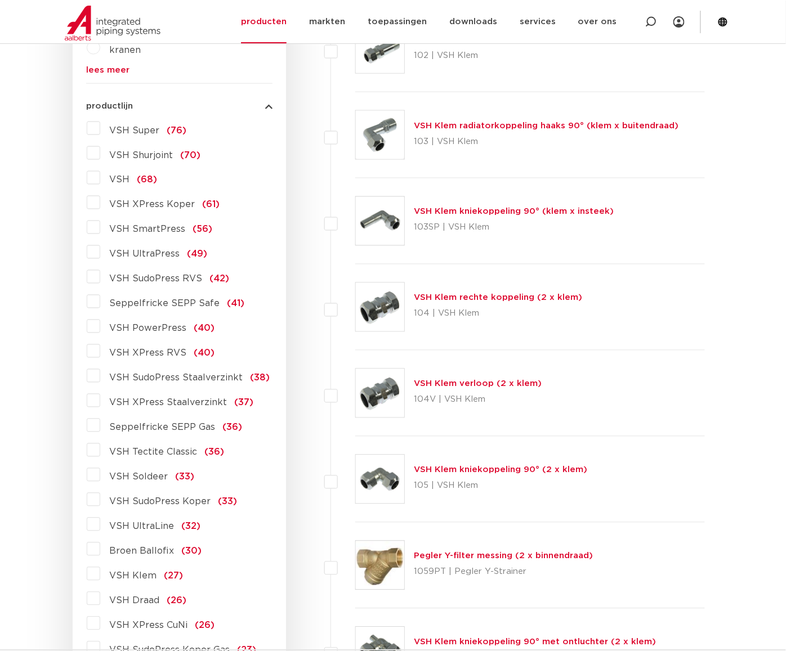
scroll to position [438, 0]
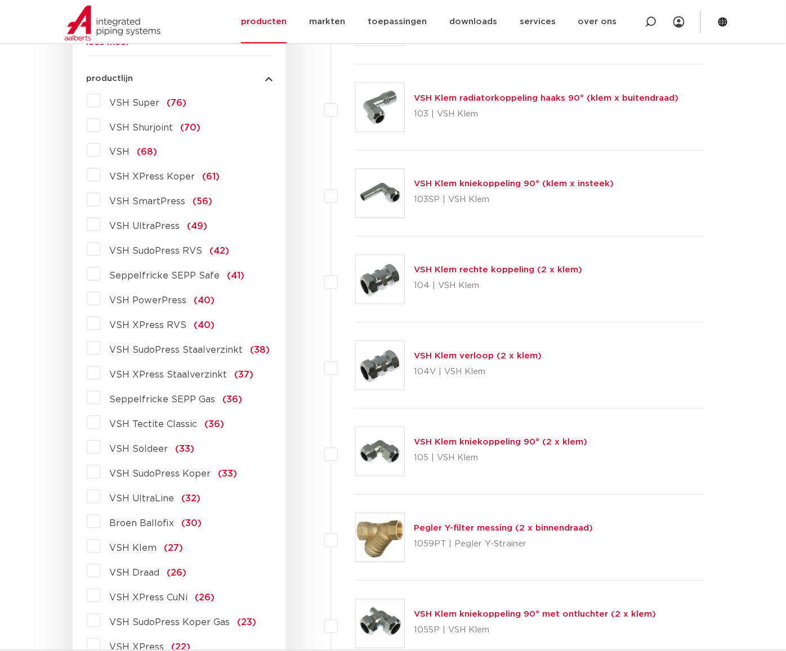
click at [100, 324] on label "VSH XPress RVS (40)" at bounding box center [157, 324] width 114 height 18
click at [0, 0] on input "VSH XPress RVS (40)" at bounding box center [0, 0] width 0 height 0
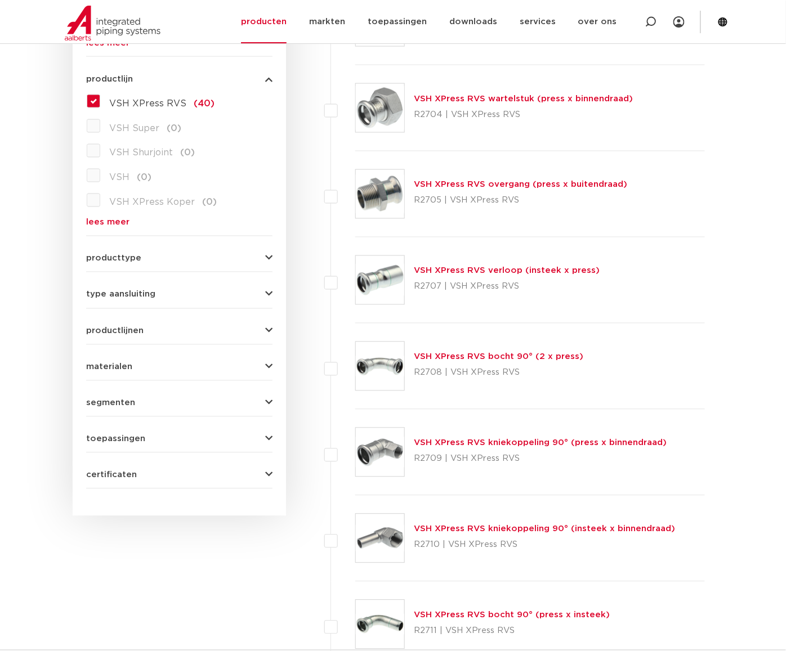
click at [533, 181] on link "VSH XPress RVS overgang (press x buitendraad)" at bounding box center [520, 185] width 213 height 8
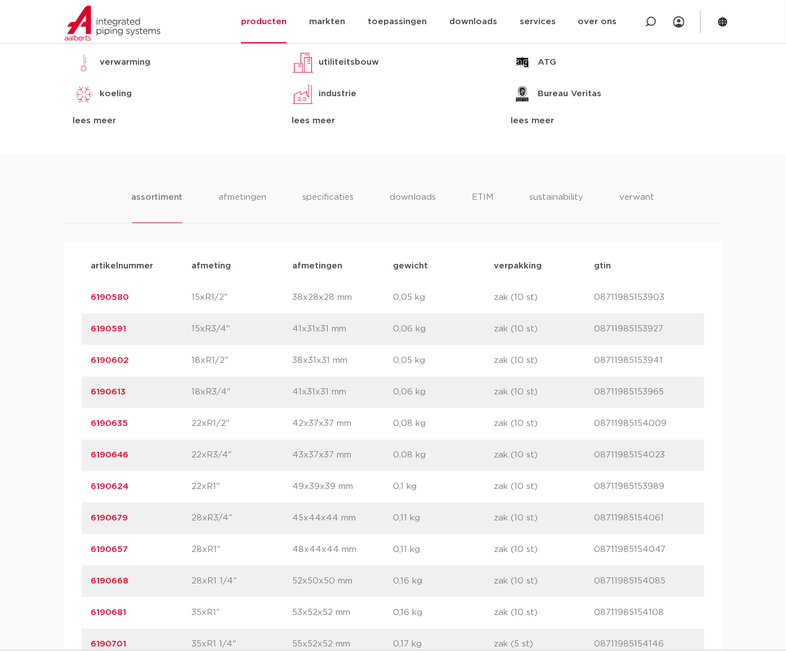
click at [109, 483] on link "6190624" at bounding box center [110, 487] width 38 height 8
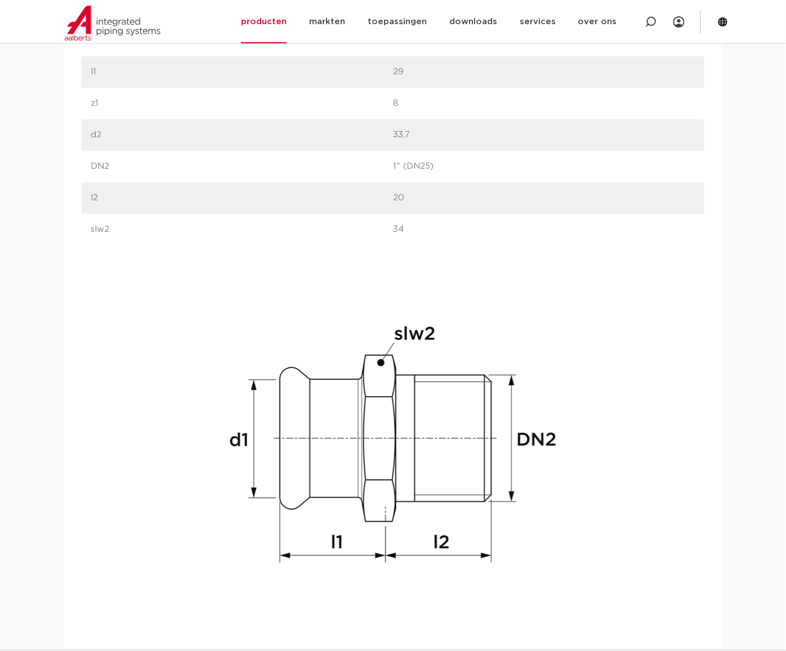
scroll to position [876, 0]
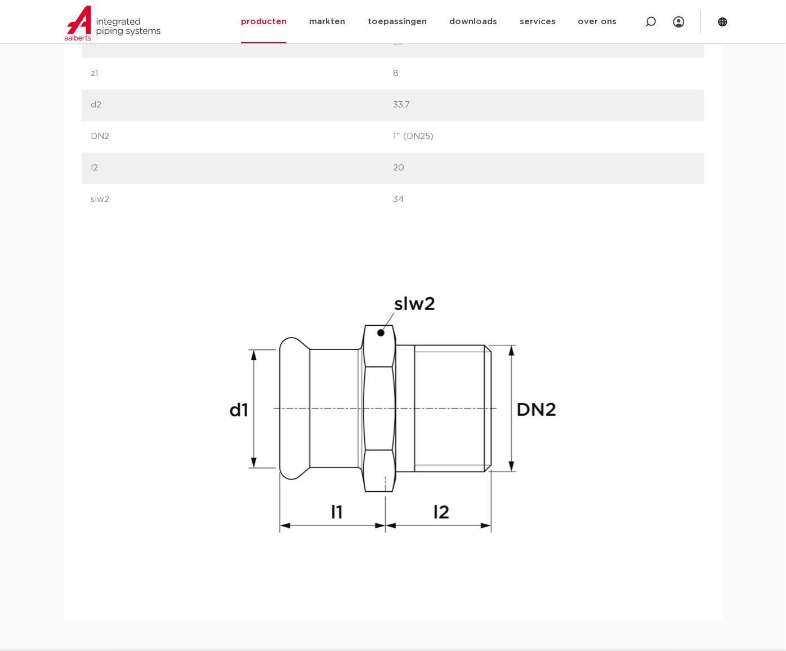
drag, startPoint x: 396, startPoint y: 199, endPoint x: 411, endPoint y: 199, distance: 14.7
click at [411, 199] on p "34" at bounding box center [544, 200] width 302 height 14
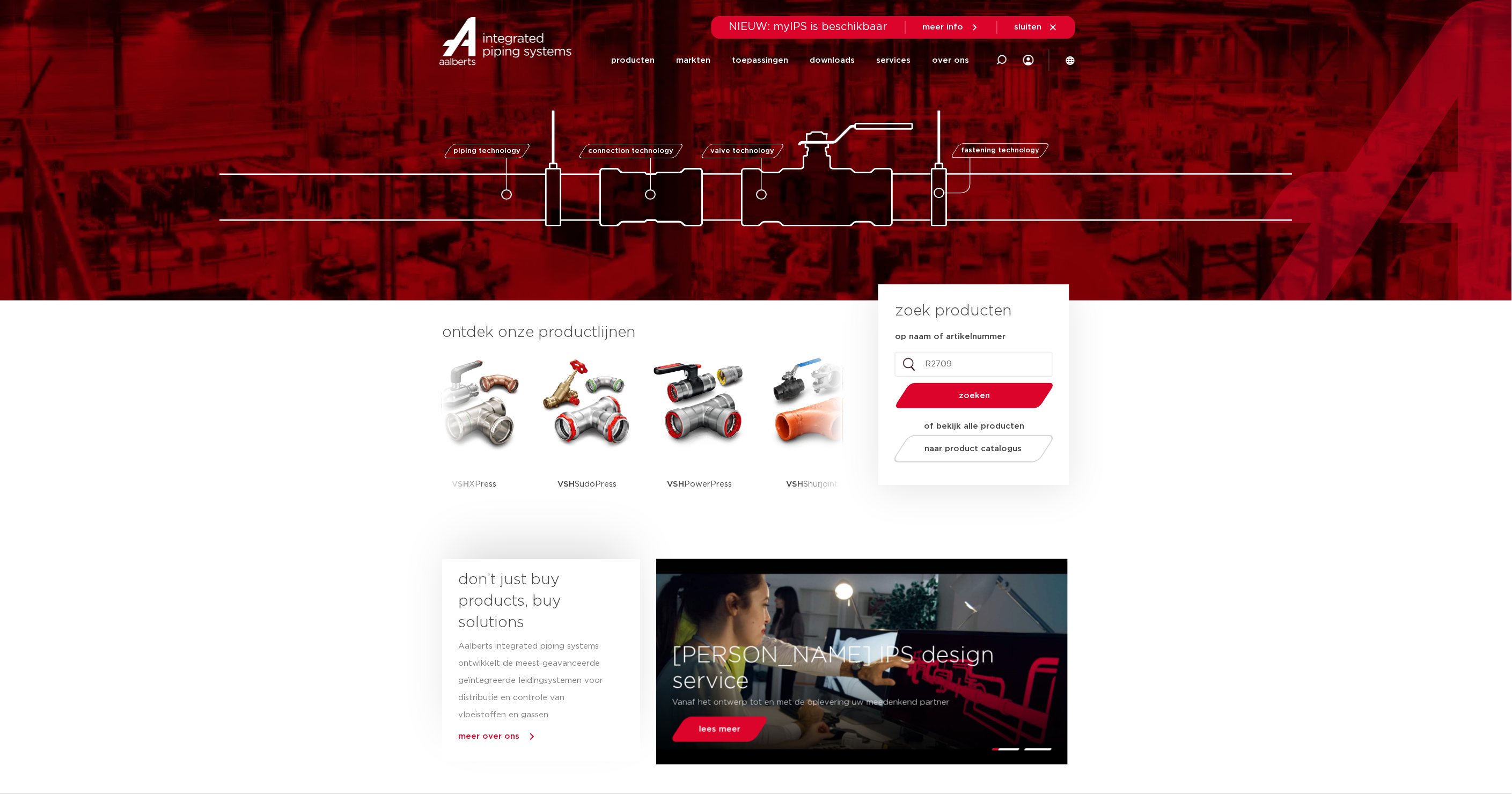
type input "R2709"
click at [892, 382] on button "zoeken" at bounding box center [975, 396] width 167 height 28
click at [979, 392] on span "zoeken" at bounding box center [975, 396] width 103 height 8
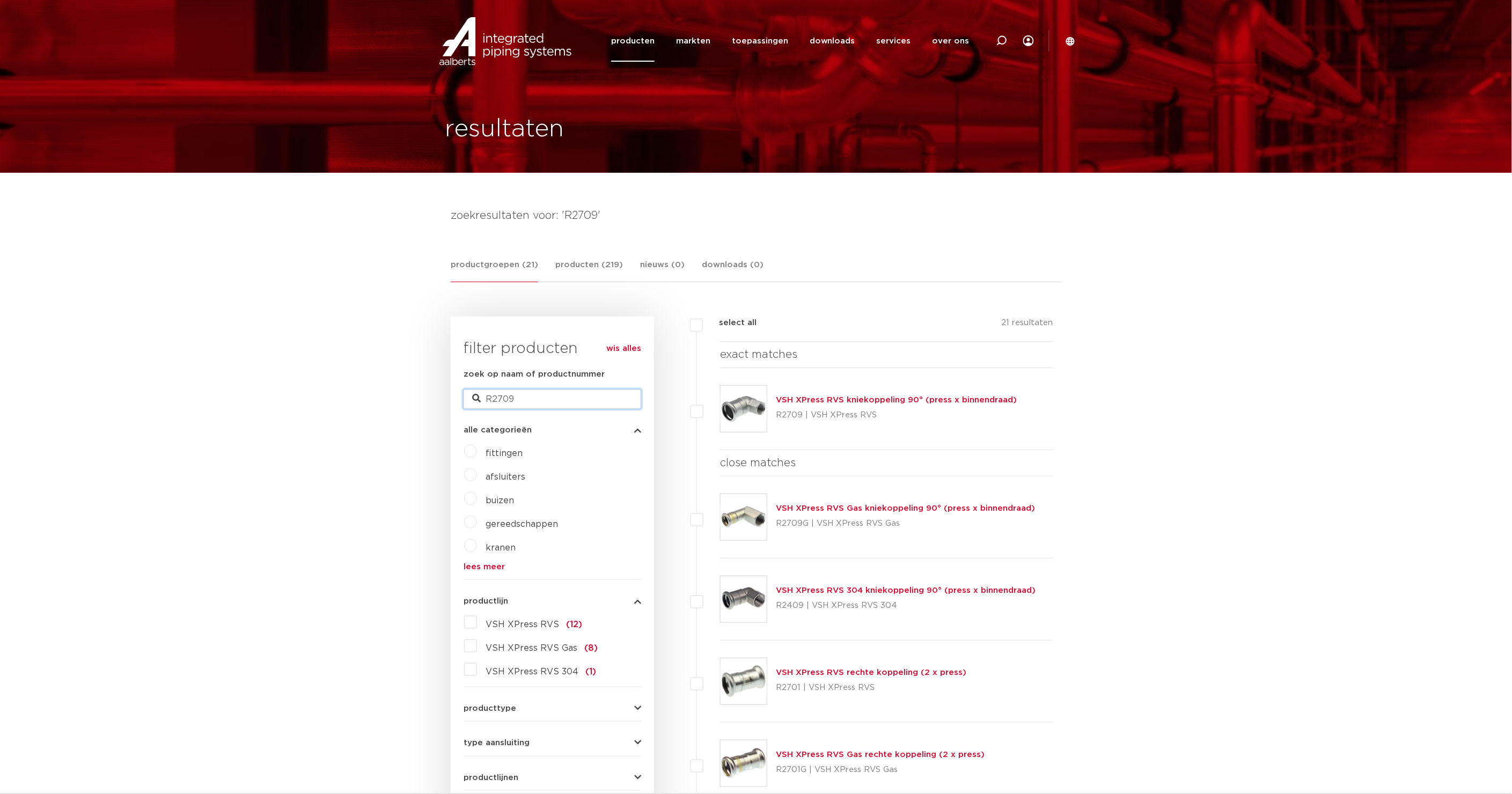
click at [528, 397] on input "R2709" at bounding box center [553, 399] width 177 height 19
type input "R2710"
click at [528, 397] on input "R2710" at bounding box center [553, 399] width 177 height 19
type input "R2711"
type input "R2719"
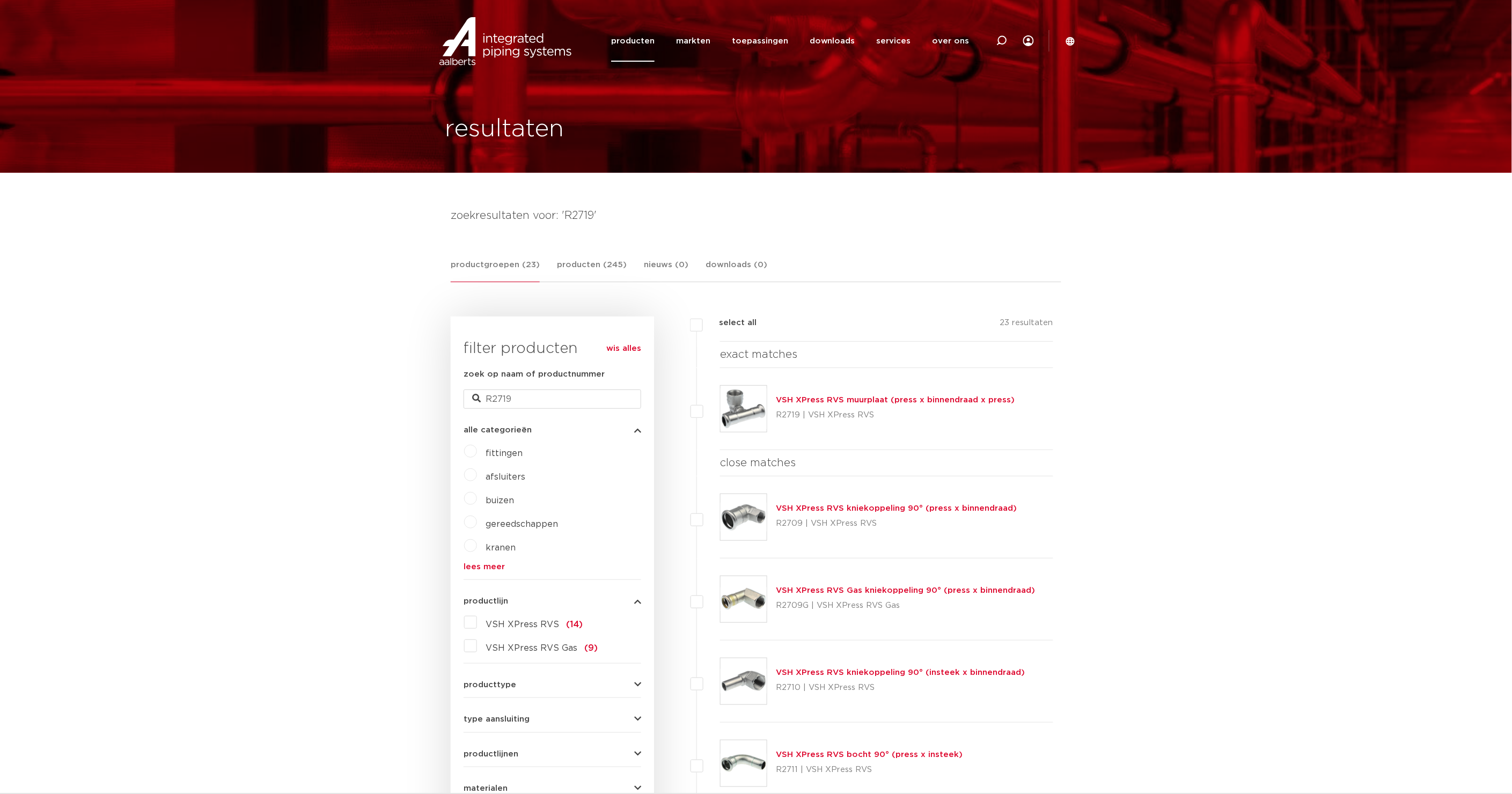
click at [489, 262] on link "productgroepen (23)" at bounding box center [494, 270] width 89 height 24
click at [515, 264] on link "productgroepen (23)" at bounding box center [494, 270] width 89 height 24
click at [635, 346] on link "wis alles" at bounding box center [623, 349] width 35 height 13
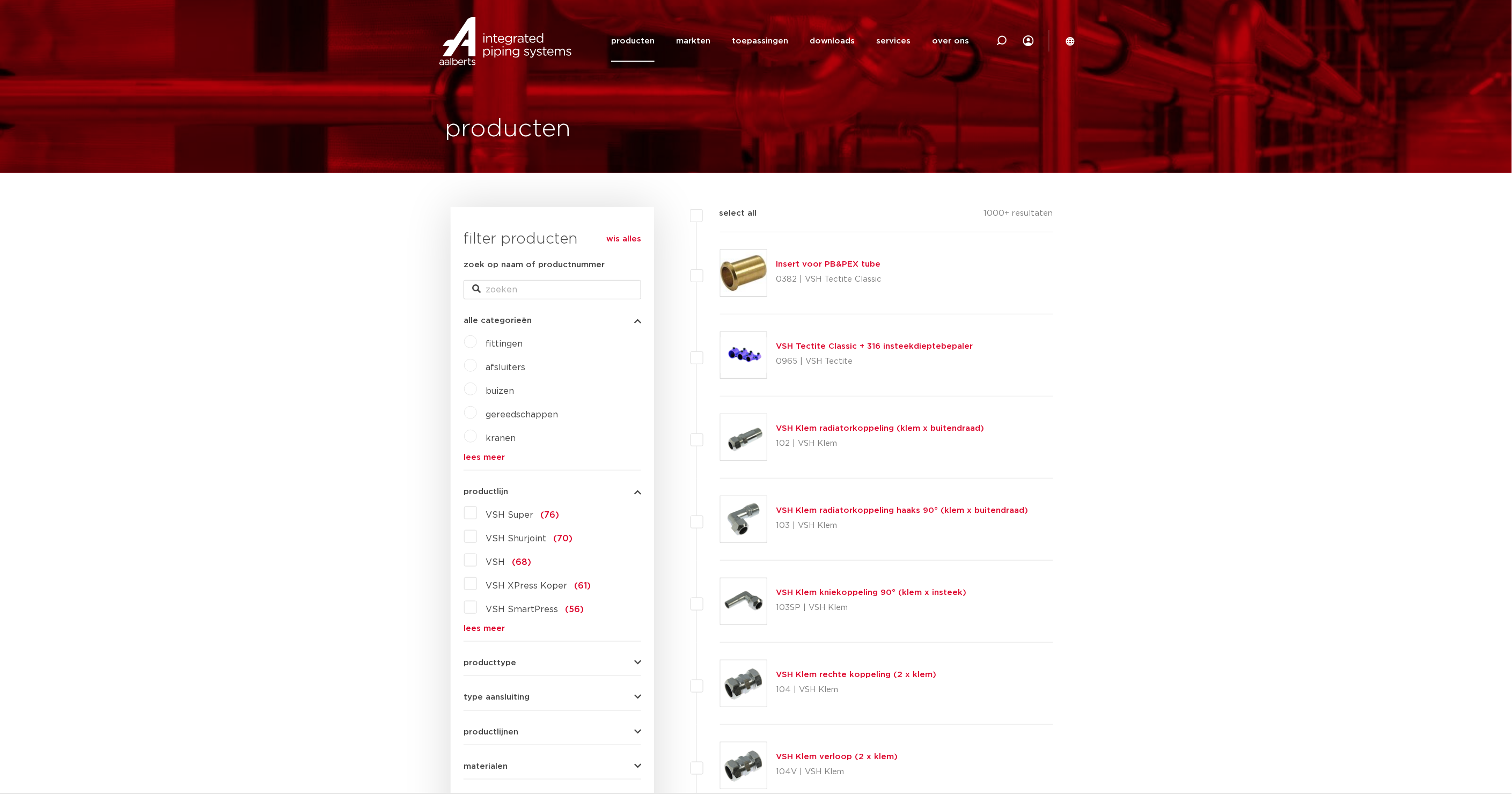
click at [486, 629] on link "lees meer" at bounding box center [553, 628] width 177 height 8
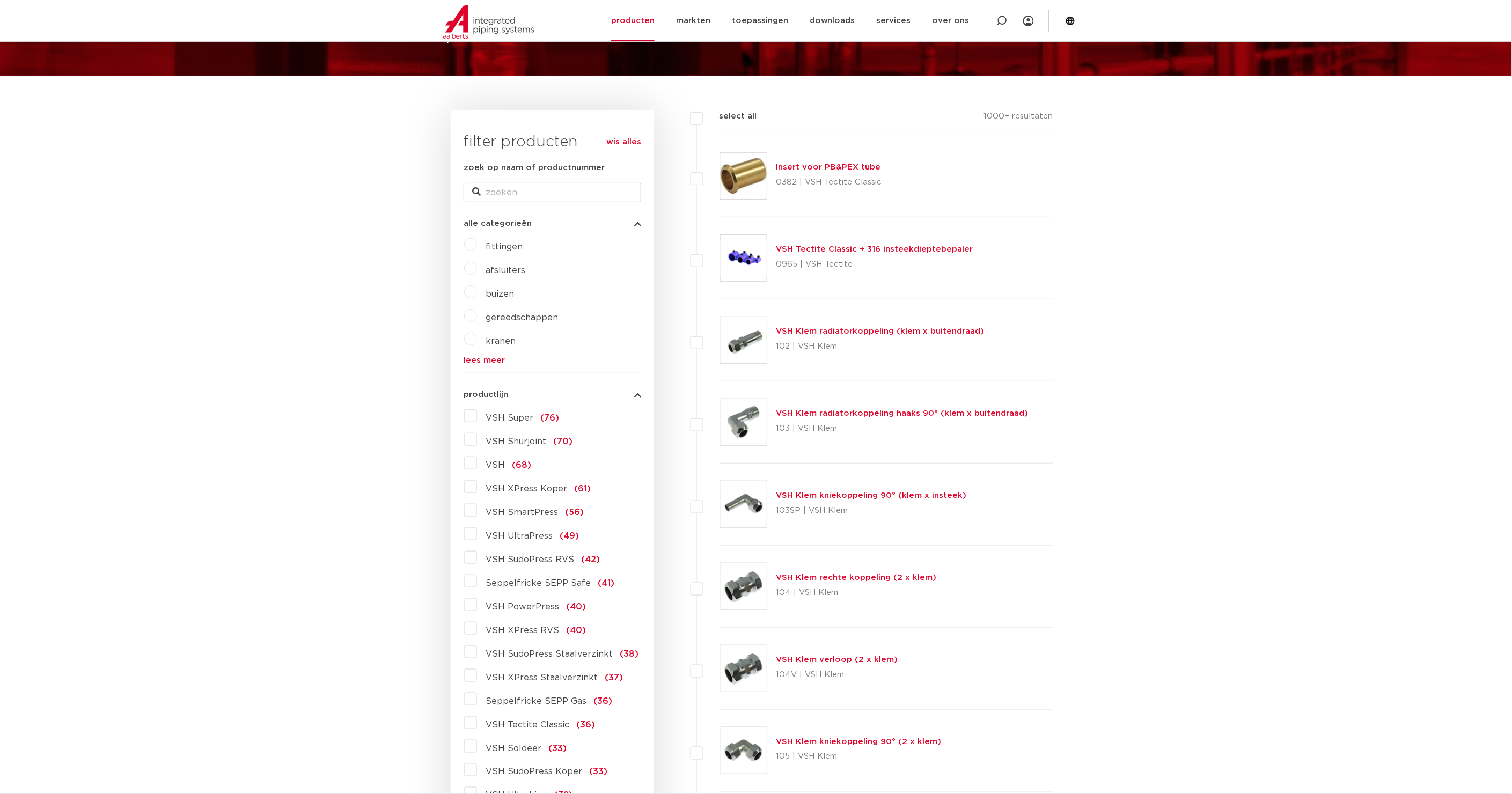
scroll to position [138, 0]
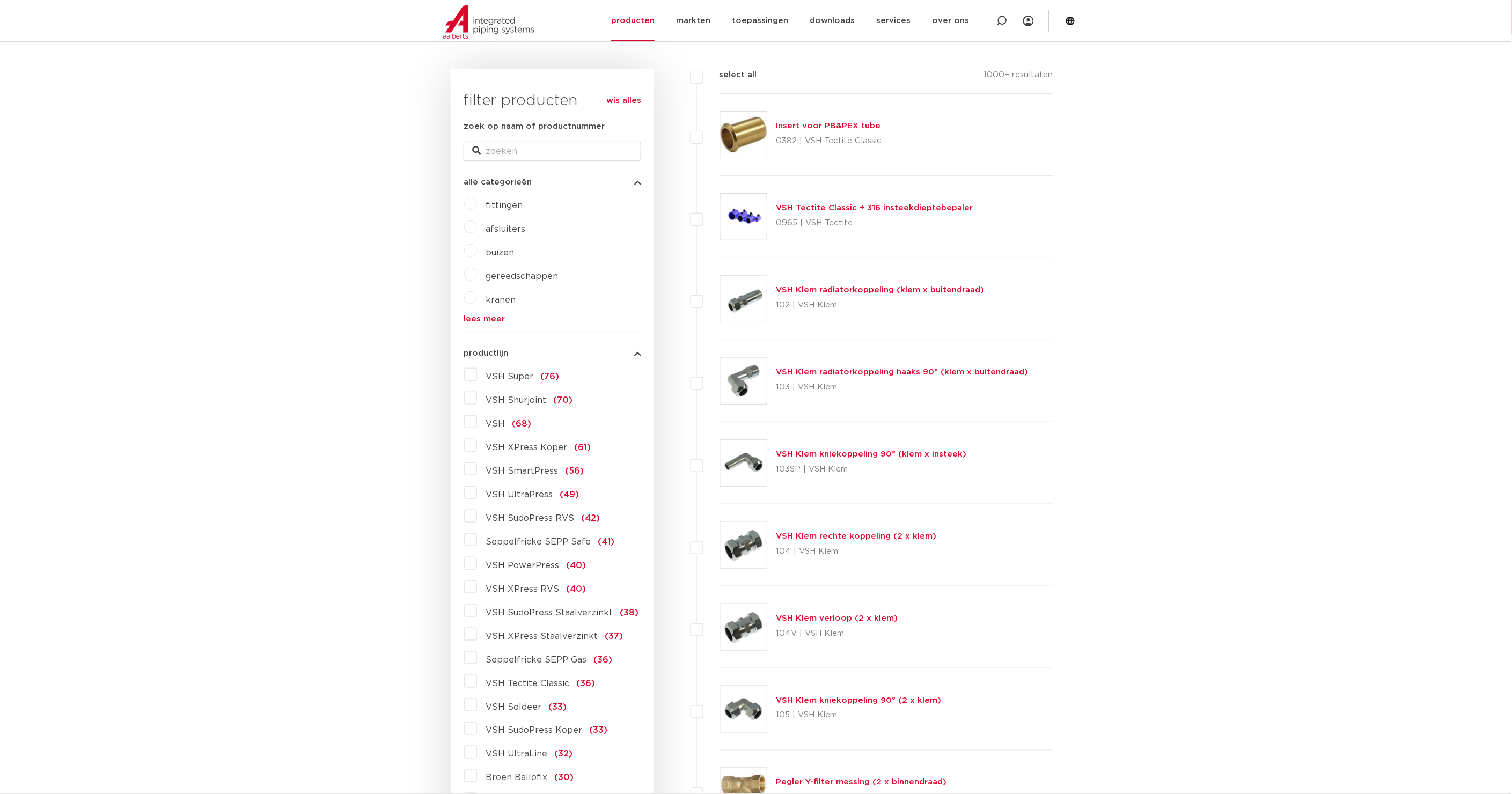
click at [477, 588] on label "VSH XPress RVS (40)" at bounding box center [532, 587] width 109 height 17
click at [0, 0] on input "VSH XPress RVS (40)" at bounding box center [0, 0] width 0 height 0
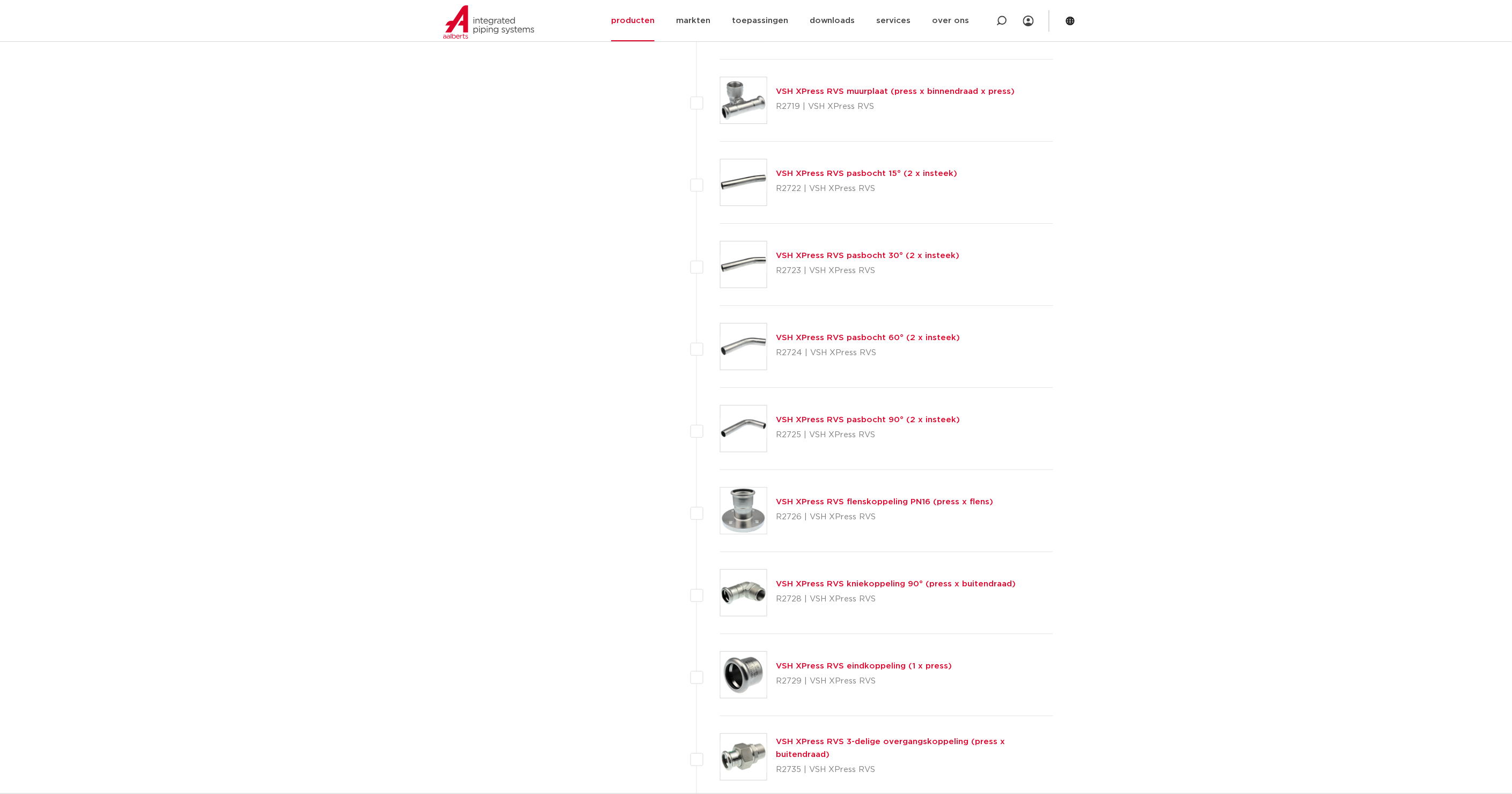
scroll to position [1669, 0]
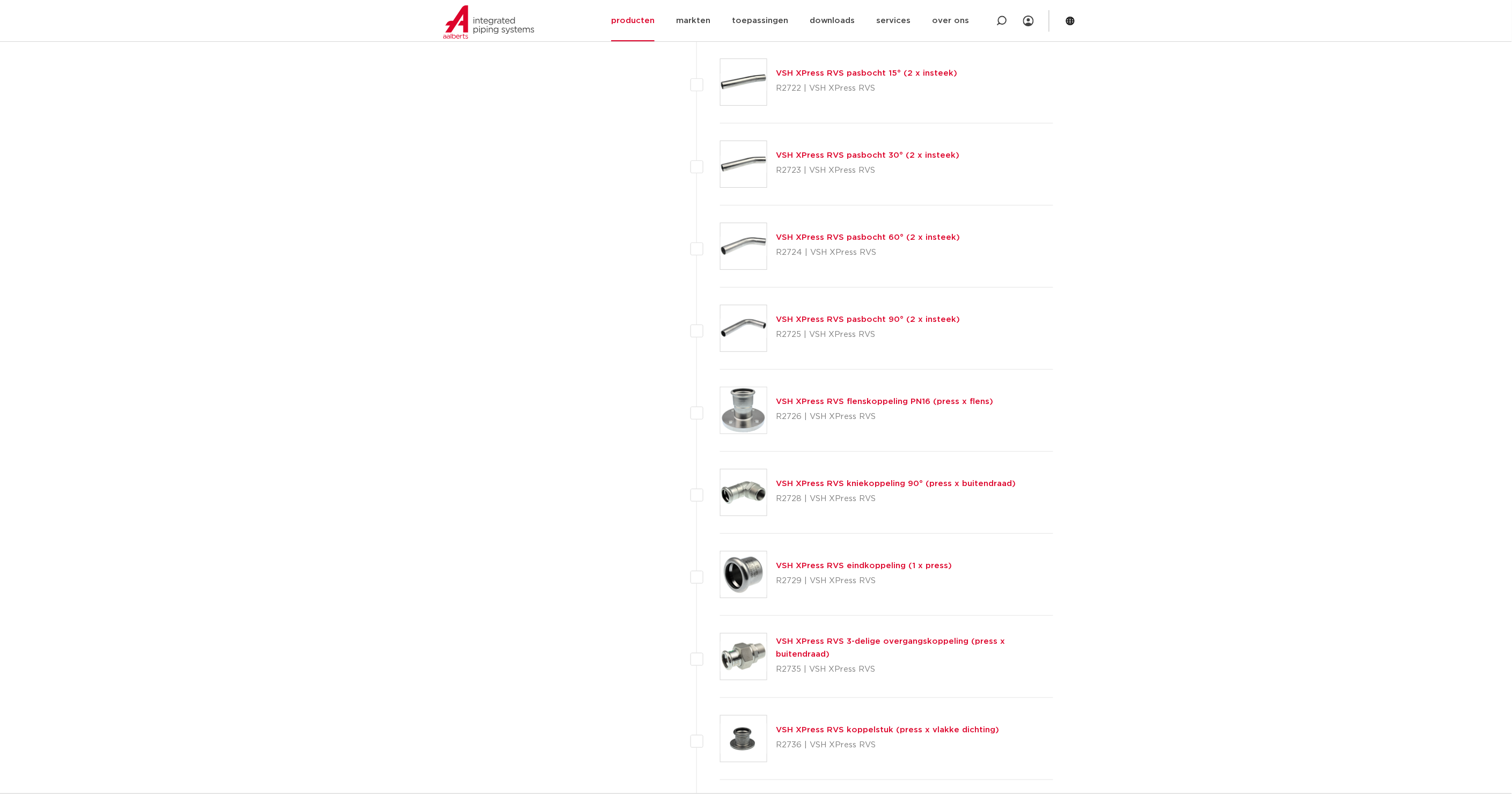
click at [844, 484] on link "VSH XPress RVS kniekoppeling 90° (press x buitendraad)" at bounding box center [896, 483] width 240 height 8
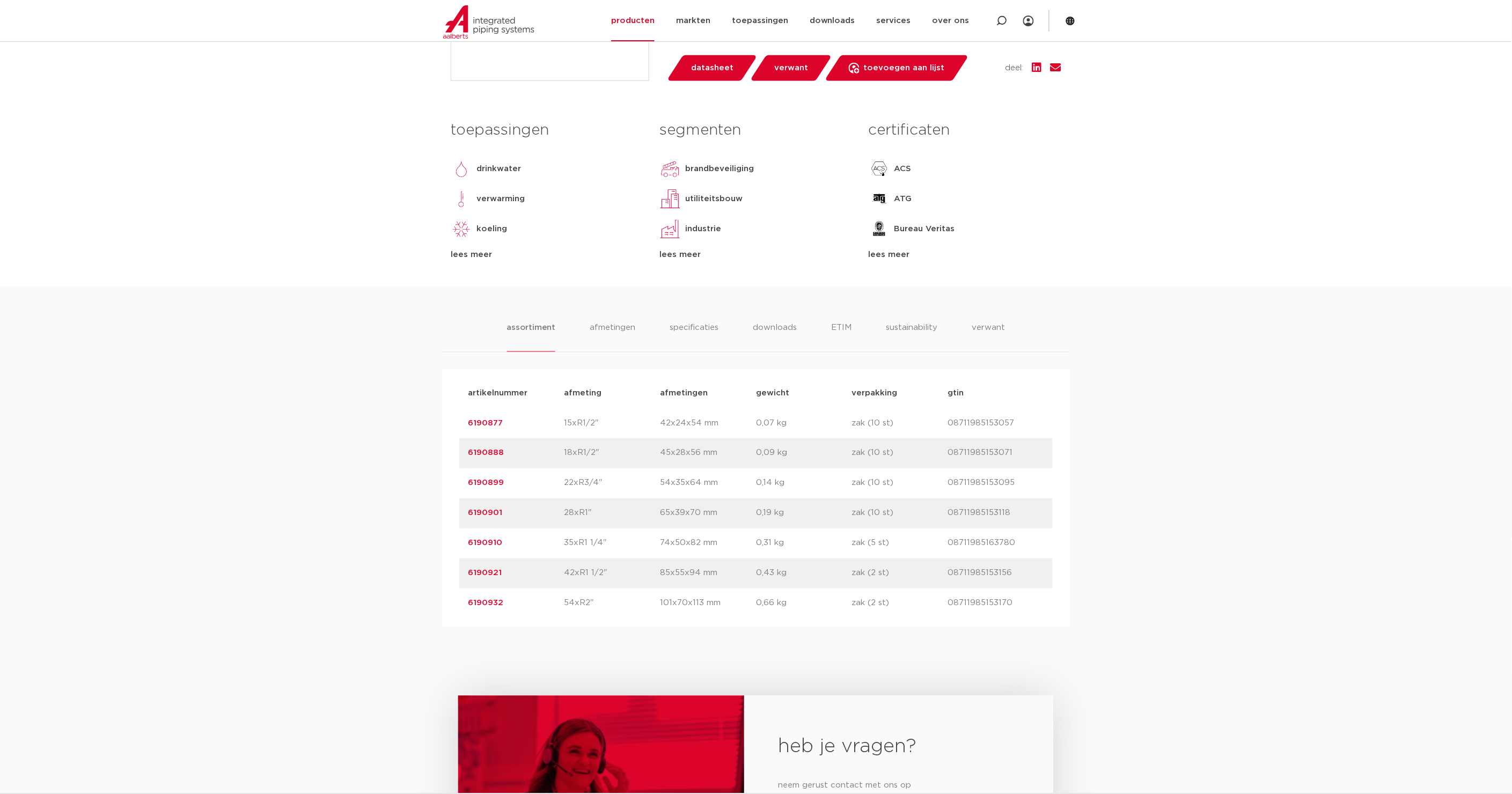
scroll to position [278, 0]
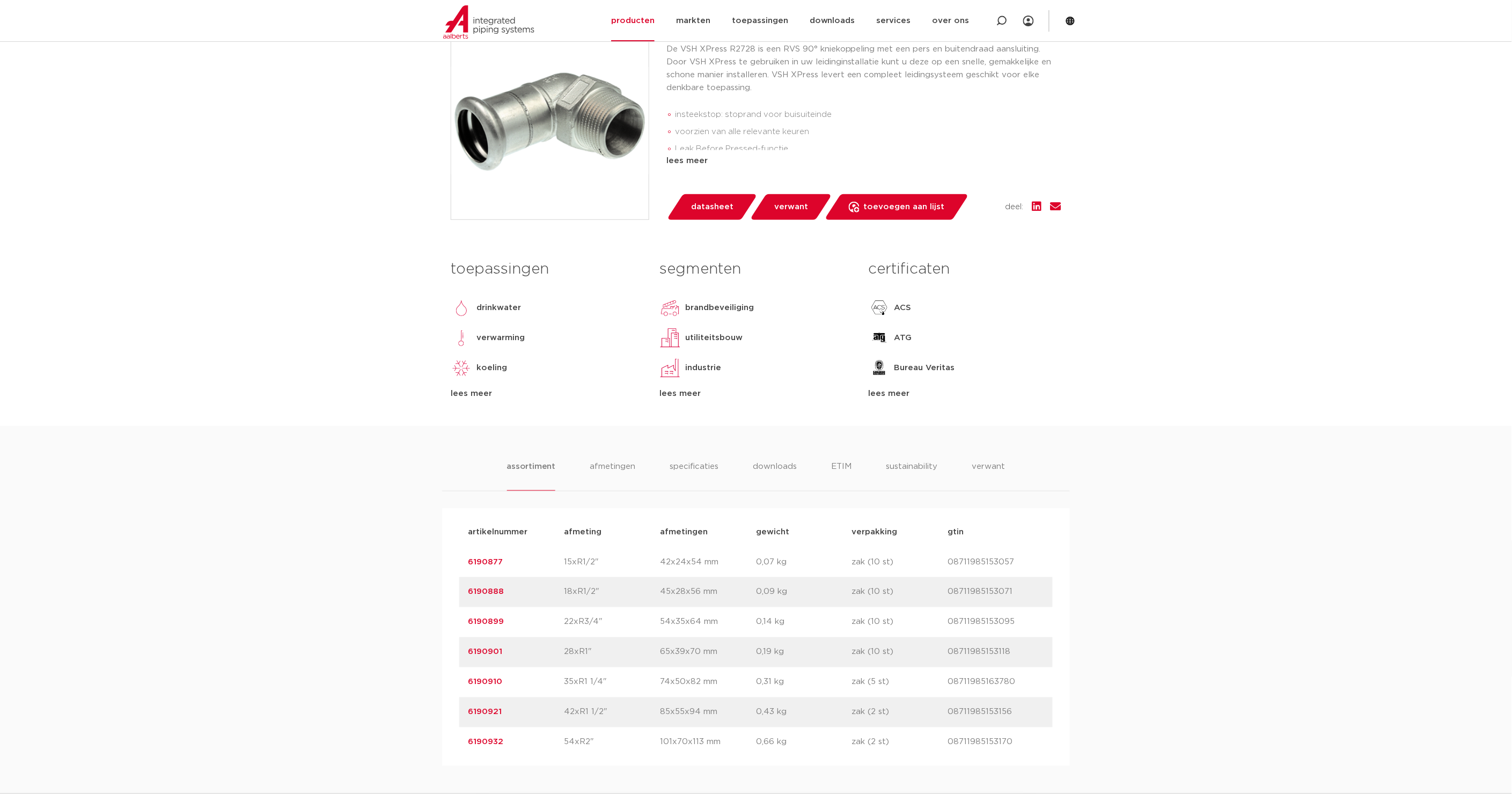
click at [486, 652] on link "6190901" at bounding box center [485, 652] width 34 height 8
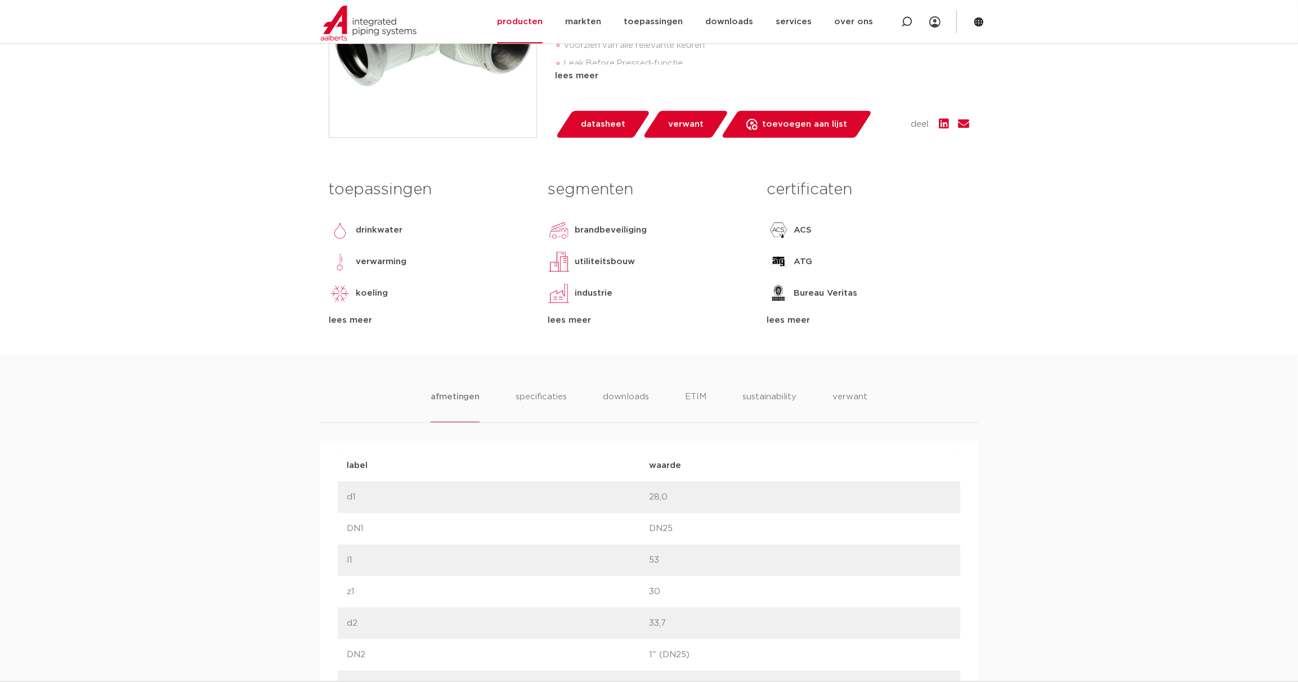
scroll to position [26, 0]
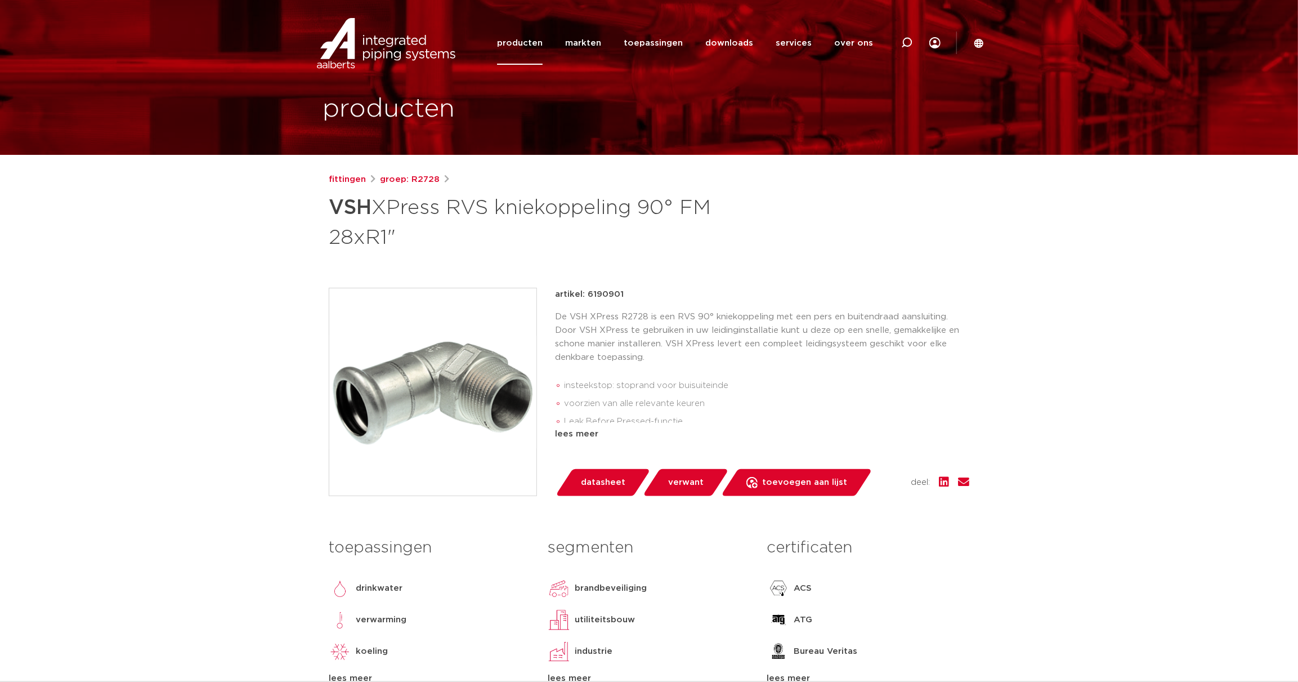
drag, startPoint x: 815, startPoint y: 145, endPoint x: 822, endPoint y: 141, distance: 8.1
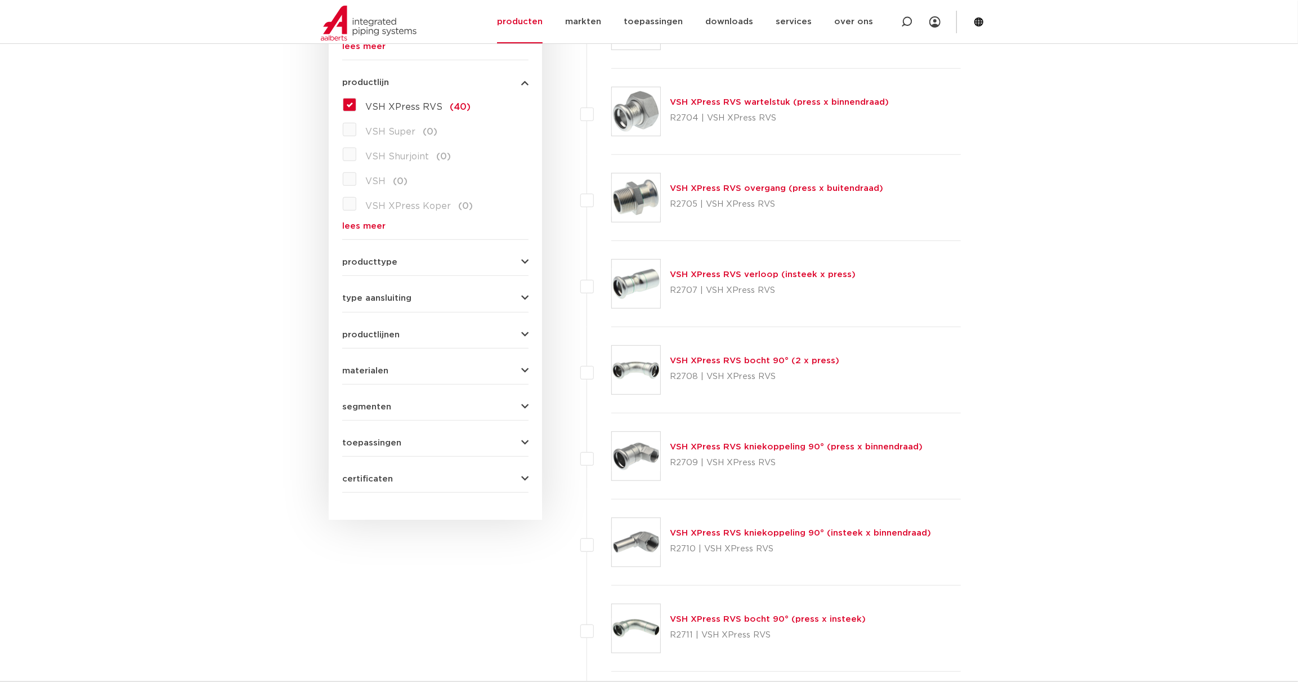
scroll to position [318, 0]
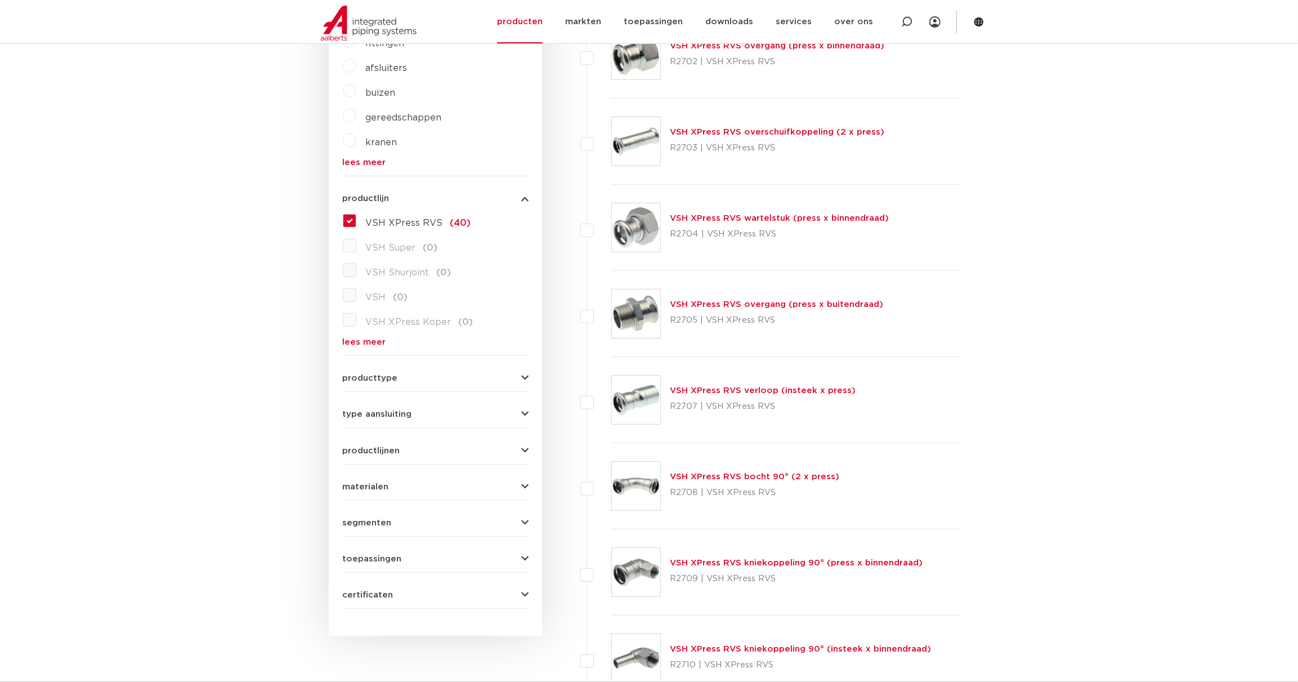
click at [356, 216] on label "VSH XPress RVS (40)" at bounding box center [413, 221] width 114 height 18
click at [0, 0] on input "VSH XPress RVS (40)" at bounding box center [0, 0] width 0 height 0
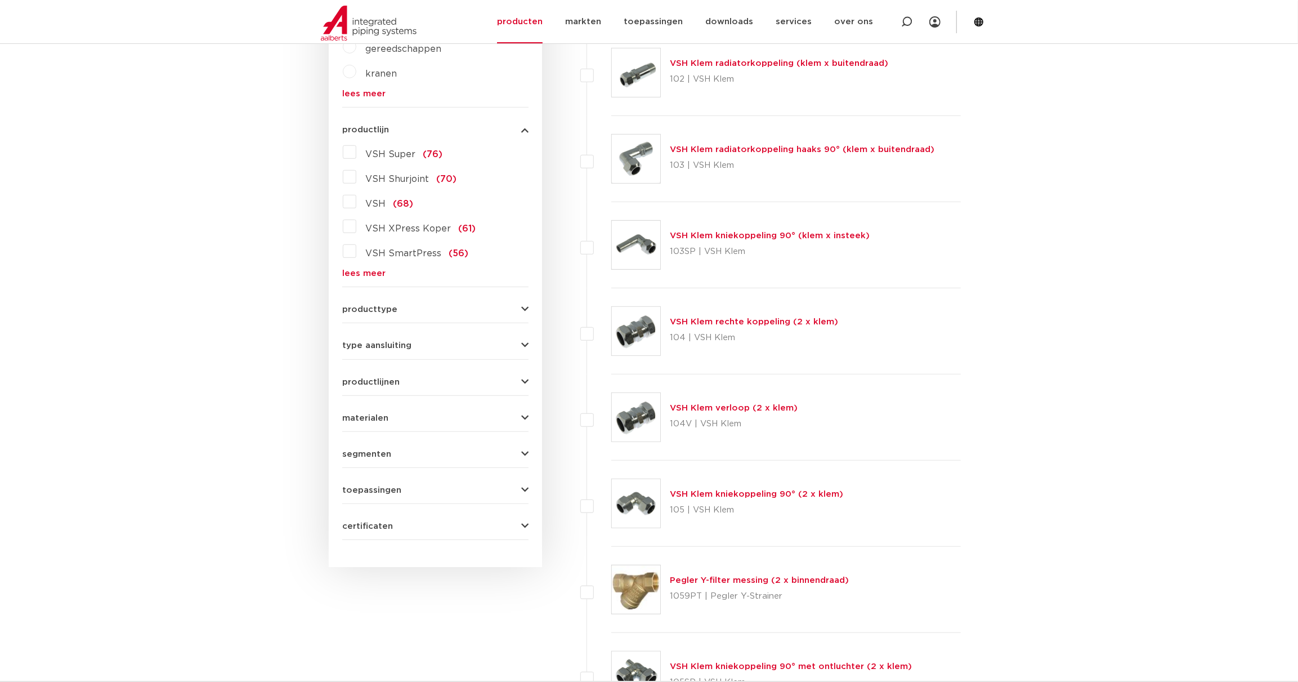
click at [374, 271] on link "lees meer" at bounding box center [435, 273] width 186 height 8
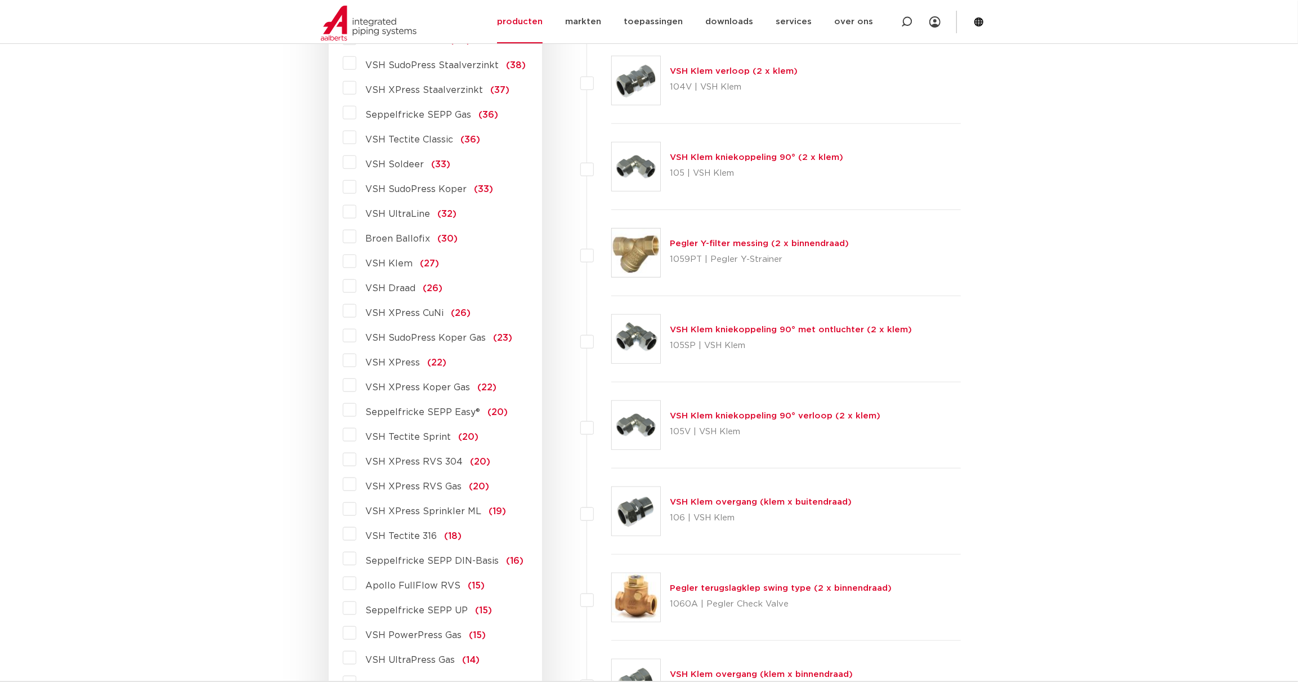
scroll to position [864, 0]
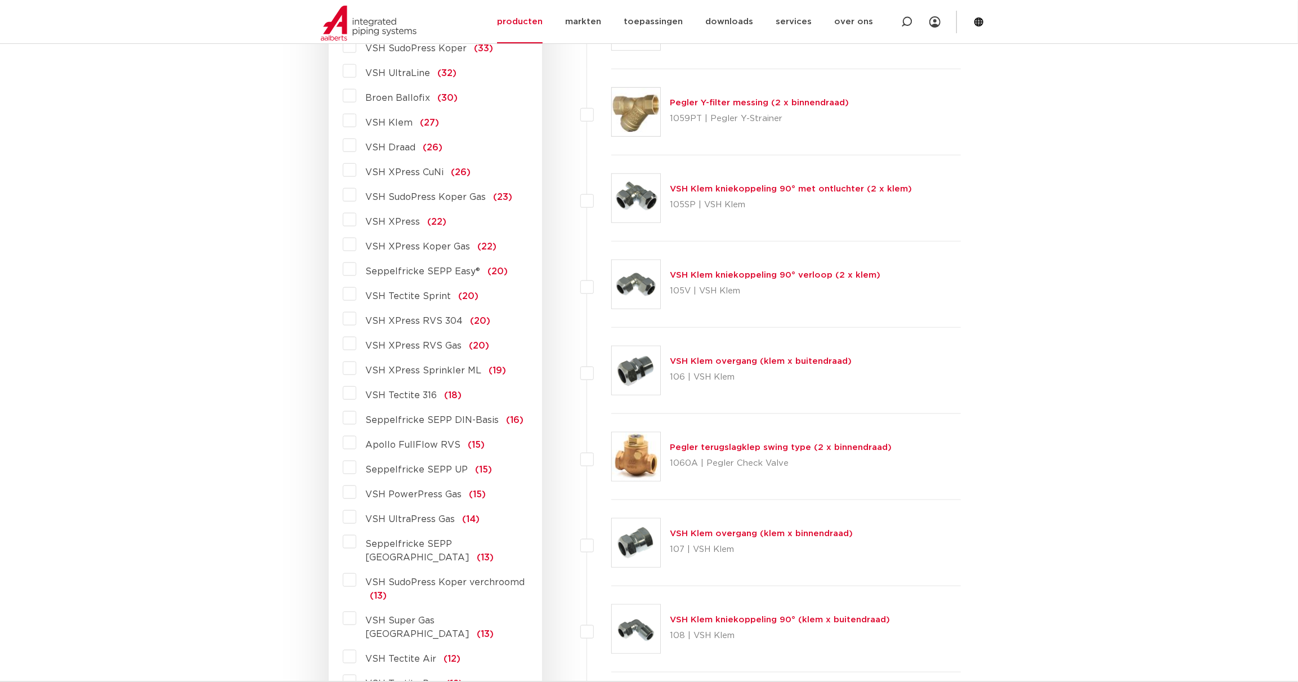
click at [356, 392] on label "VSH Tectite 316 (18)" at bounding box center [408, 393] width 105 height 18
click at [0, 0] on input "VSH Tectite 316 (18)" at bounding box center [0, 0] width 0 height 0
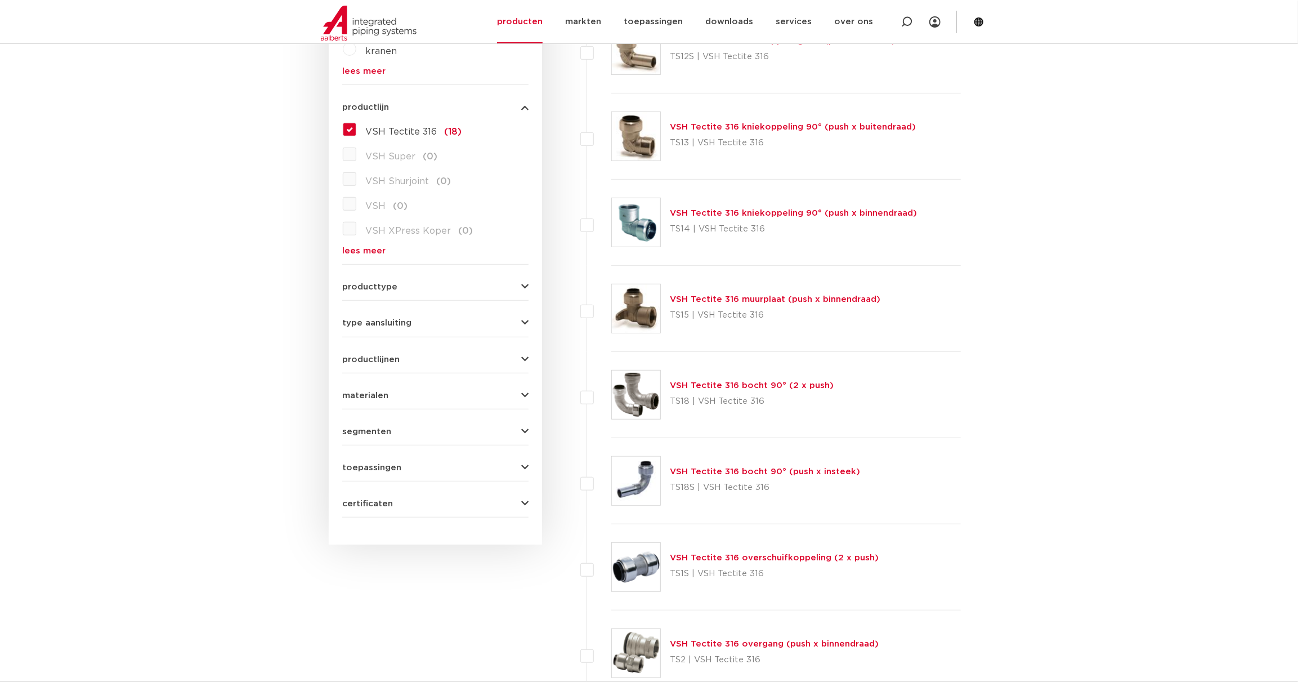
scroll to position [386, 0]
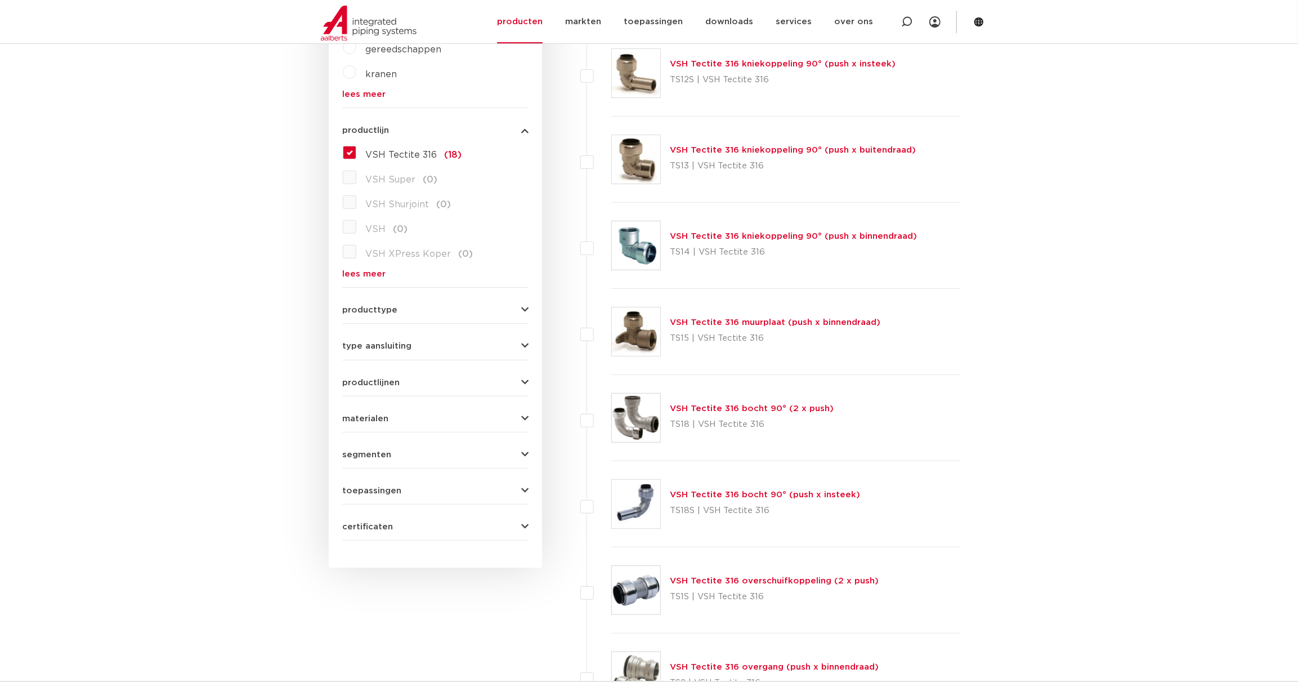
click at [756, 234] on link "VSH Tectite 316 kniekoppeling 90° (push x binnendraad)" at bounding box center [793, 236] width 247 height 8
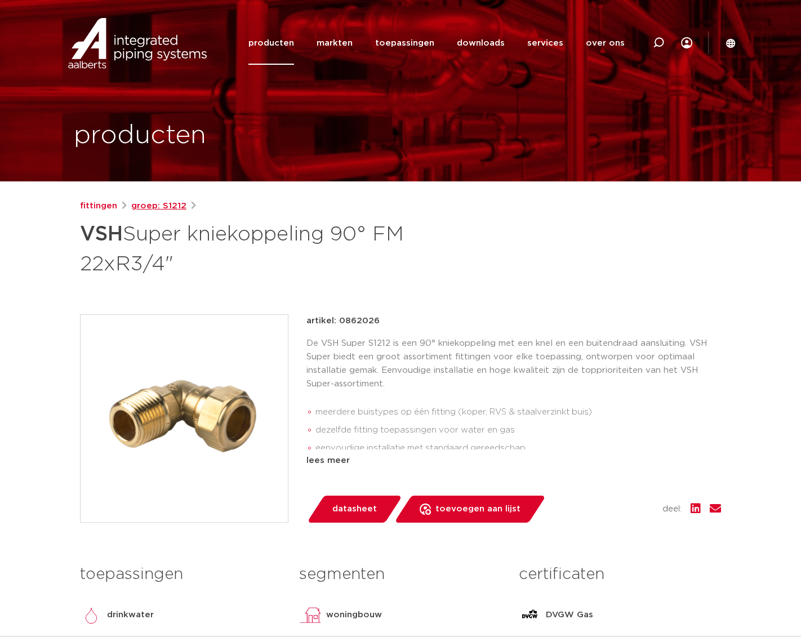
click at [168, 208] on link "groep: S1212" at bounding box center [158, 206] width 55 height 14
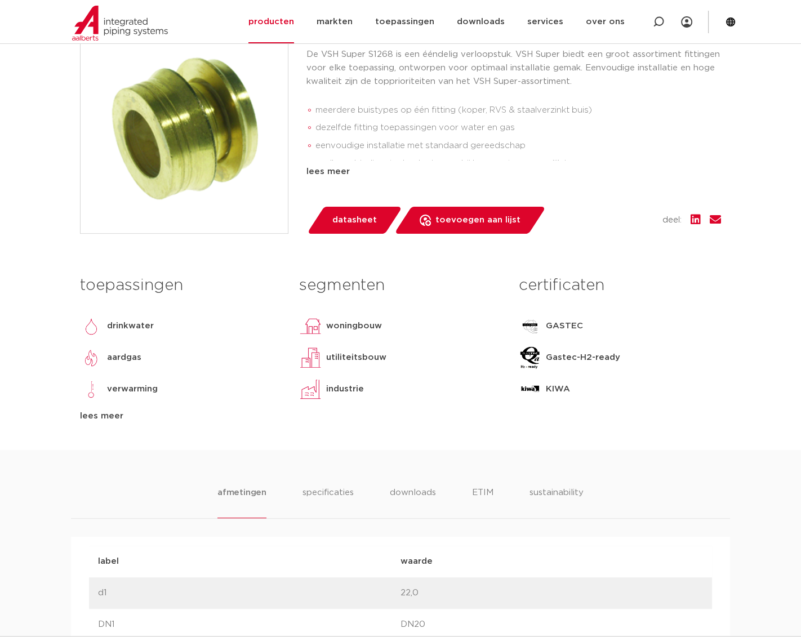
scroll to position [239, 0]
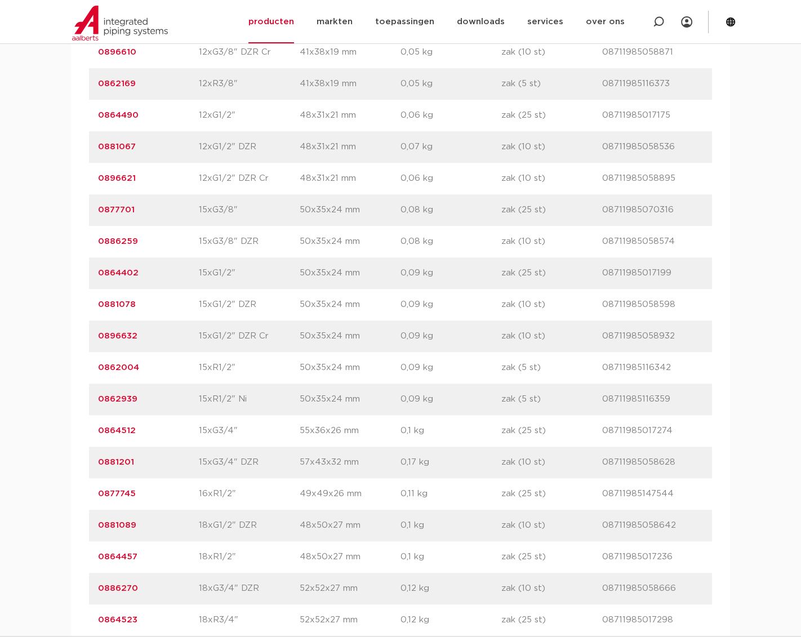
scroll to position [1075, 0]
